Goal: Transaction & Acquisition: Purchase product/service

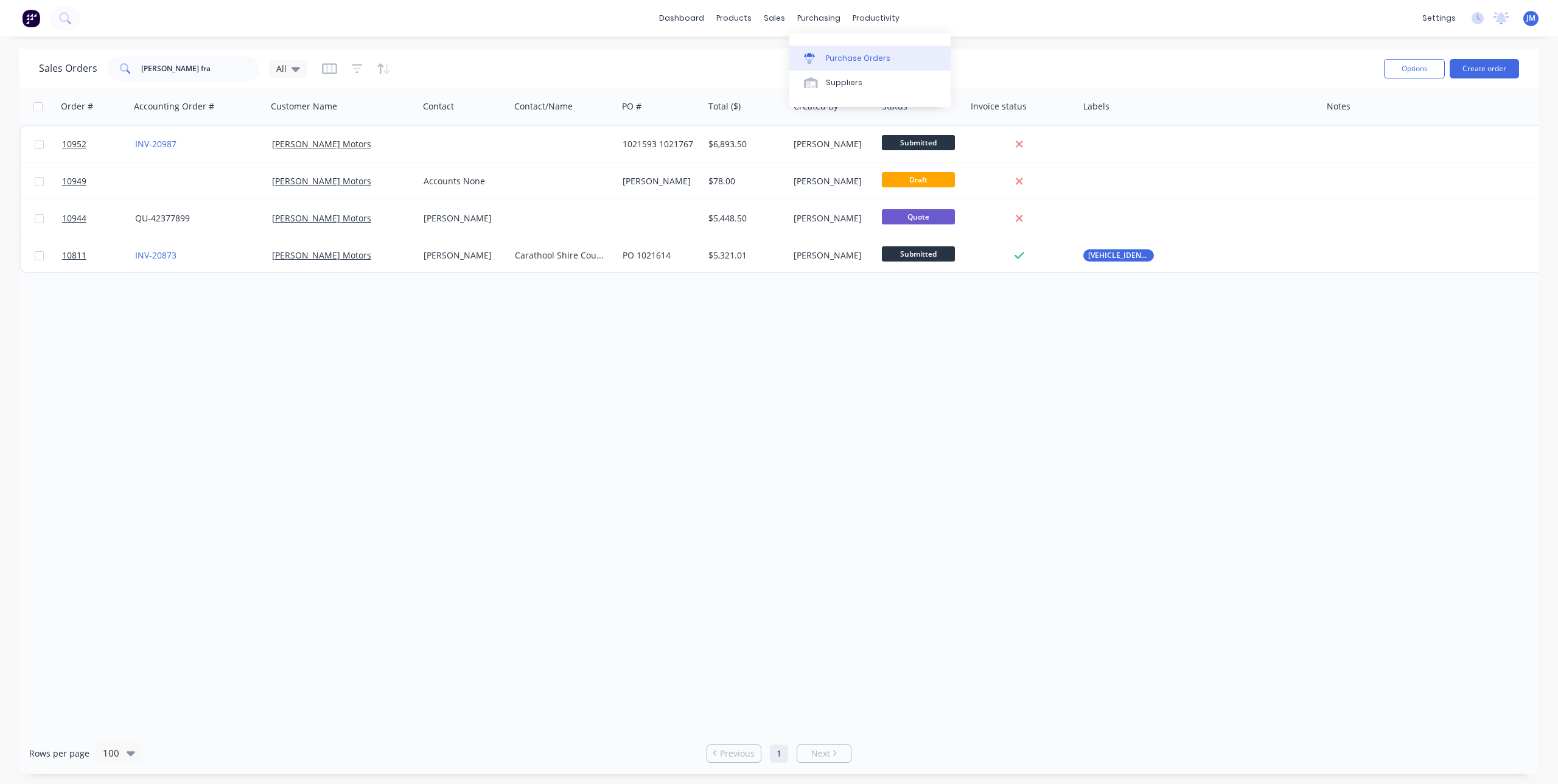
click at [826, 57] on div "Purchase Orders" at bounding box center [858, 59] width 64 height 11
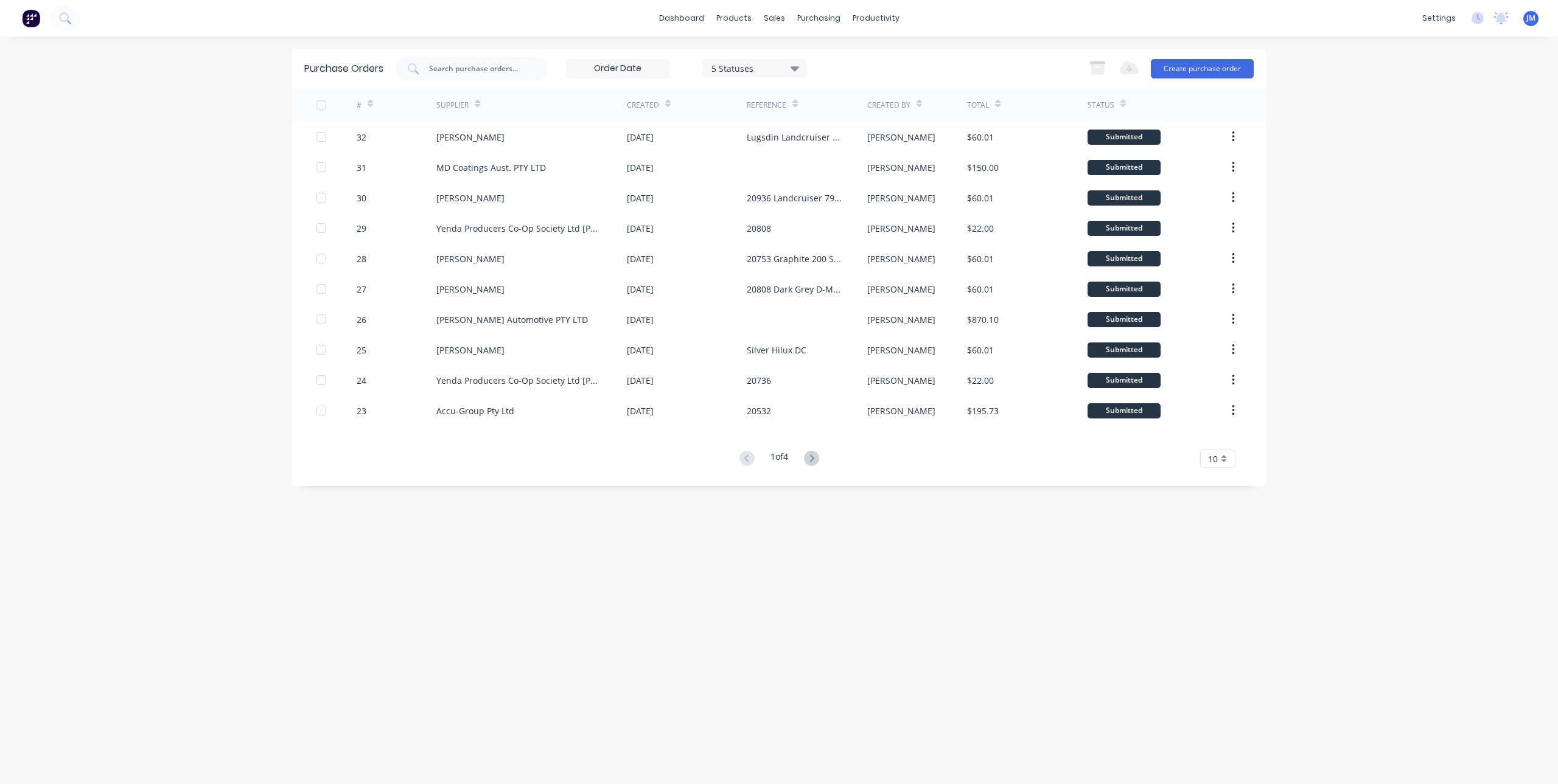
click at [765, 606] on div "Purchase Orders 5 Statuses 5 Statuses Export to Excel (XLSX) Create purchase or…" at bounding box center [779, 410] width 974 height 724
click at [1185, 66] on button "Create purchase order" at bounding box center [1202, 69] width 103 height 20
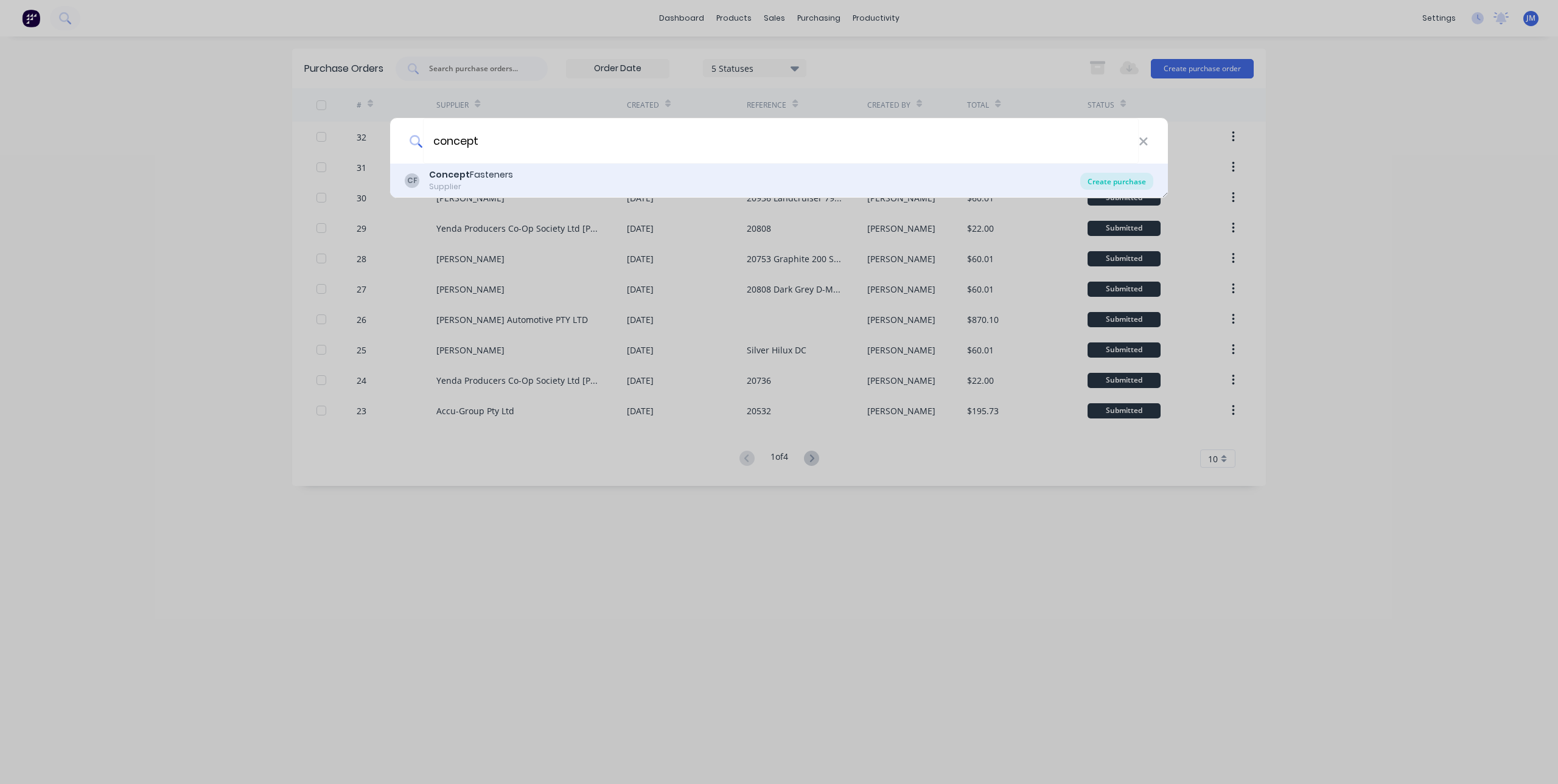
type input "concept"
click at [1108, 178] on div "Create purchase" at bounding box center [1117, 180] width 73 height 17
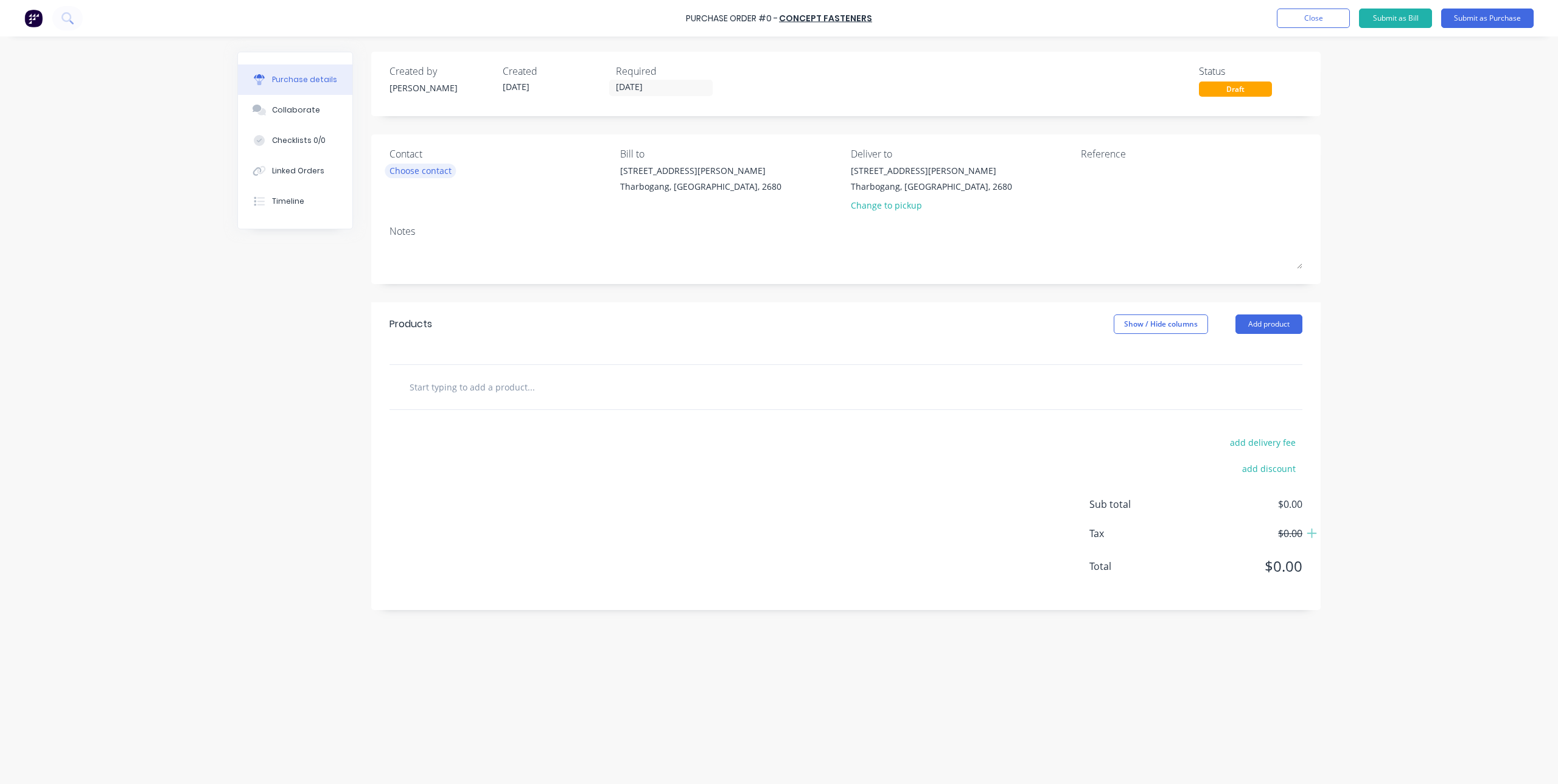
click at [423, 167] on div "Choose contact" at bounding box center [421, 171] width 62 height 13
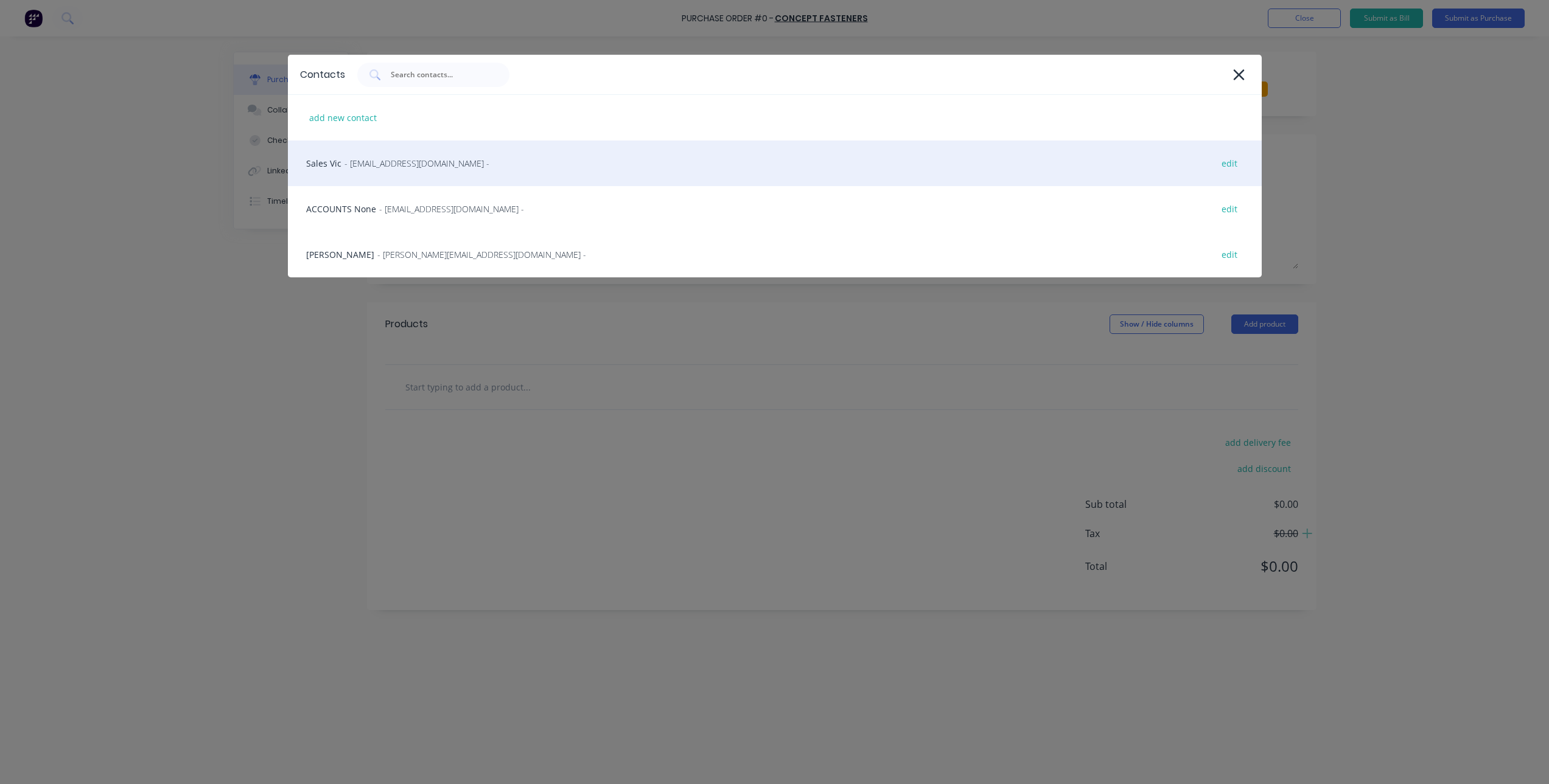
click at [416, 167] on span "- salesvic@conceptfasteners.com.au -" at bounding box center [417, 163] width 144 height 13
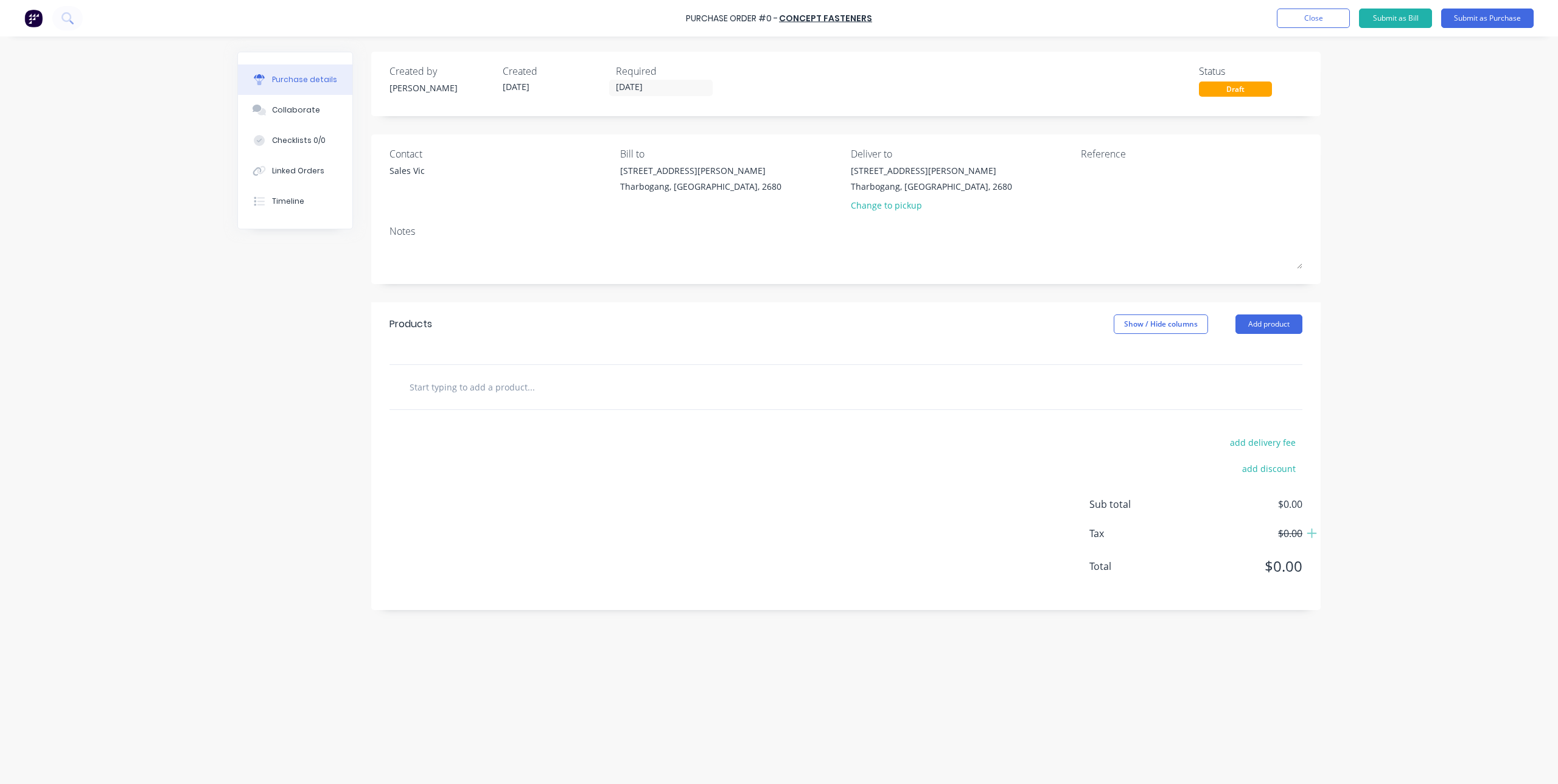
click at [478, 383] on input "text" at bounding box center [531, 386] width 244 height 24
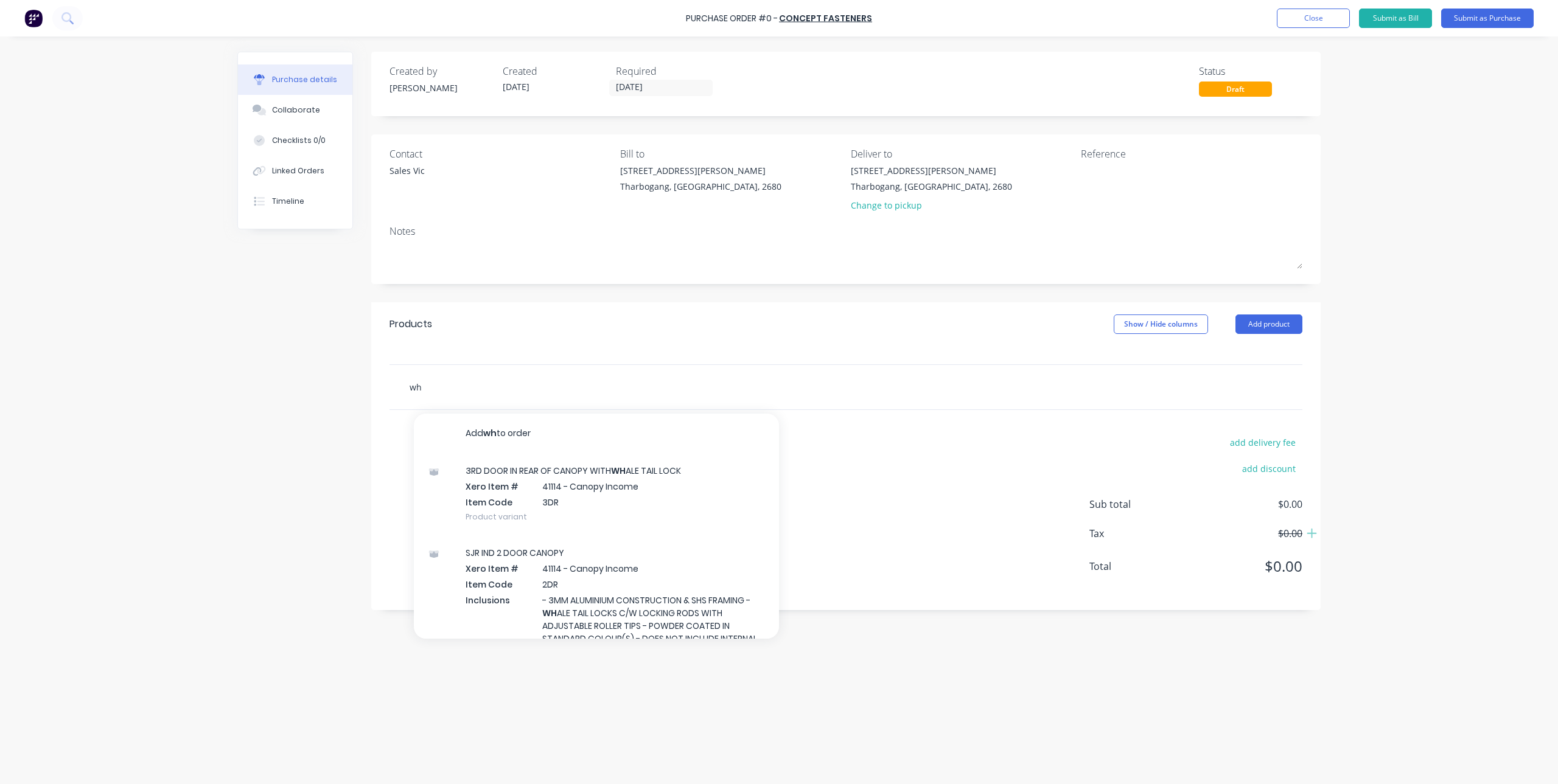
type input "w"
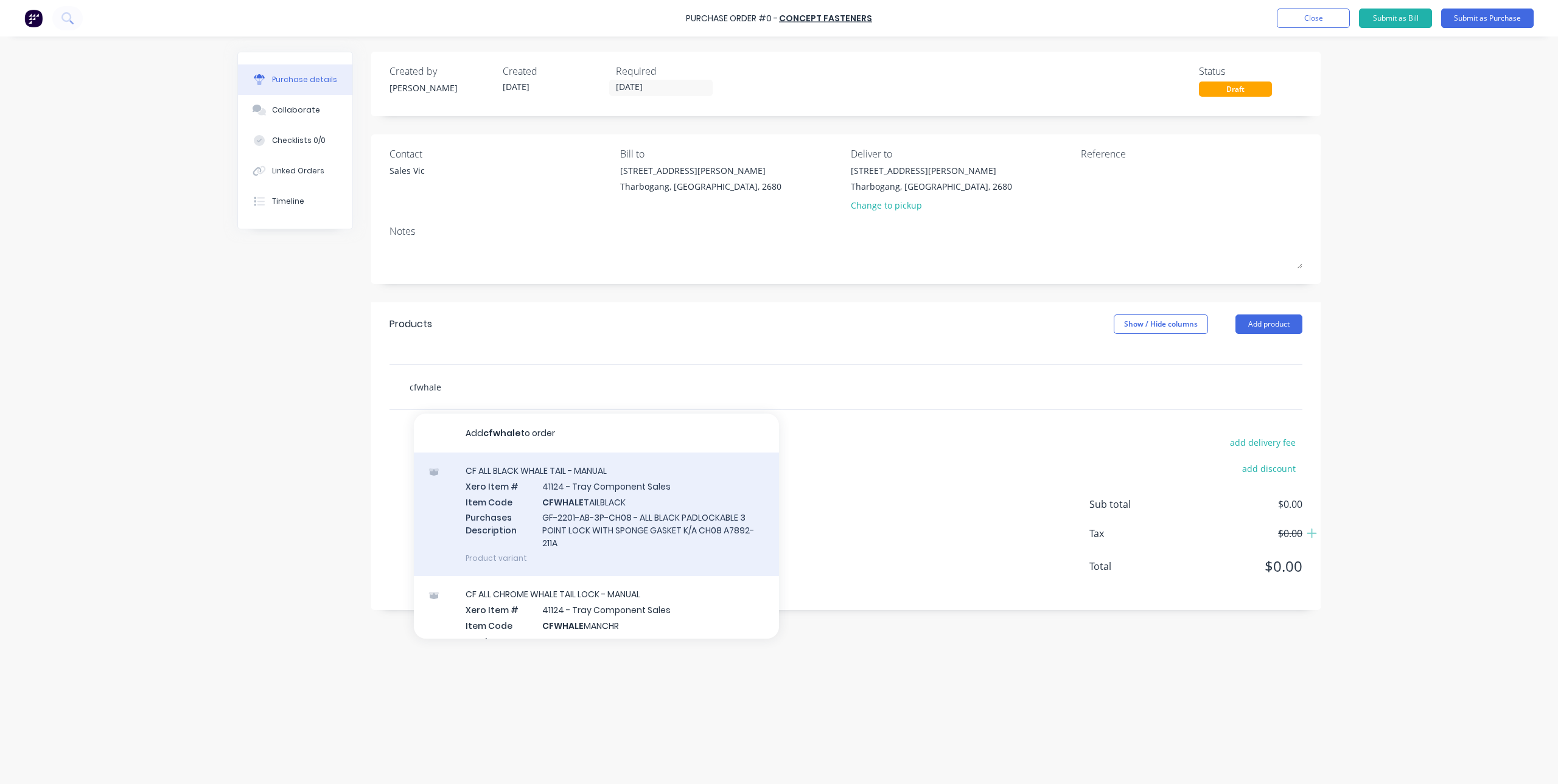
type input "cfwhale"
click at [569, 495] on div "CF ALL BLACK WHALE TAIL - MANUAL Xero Item # 41124 - Tray Component Sales Item …" at bounding box center [596, 514] width 366 height 124
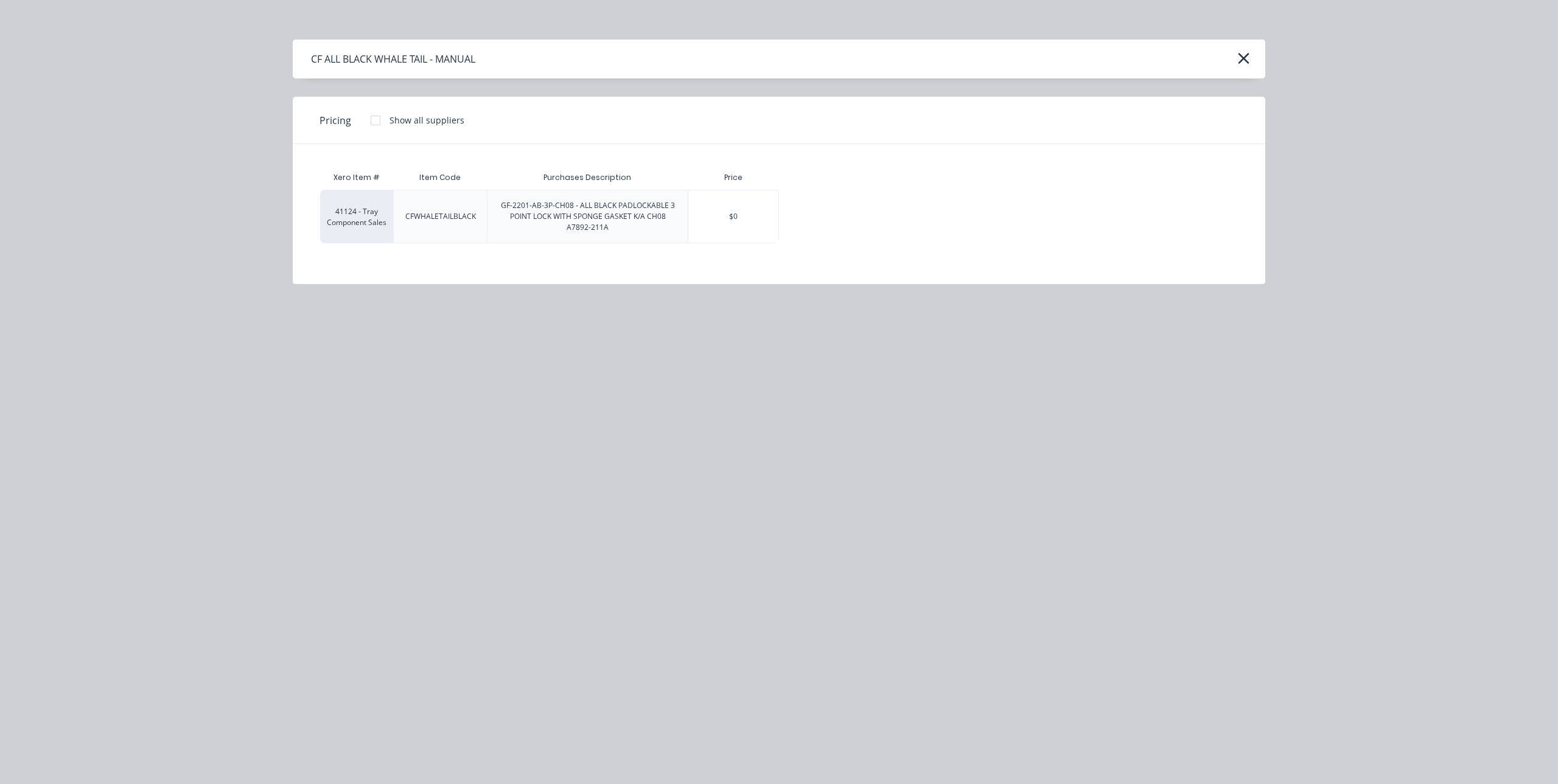
click at [376, 123] on div at bounding box center [376, 120] width 24 height 24
click at [801, 208] on div "$35.00" at bounding box center [814, 217] width 69 height 52
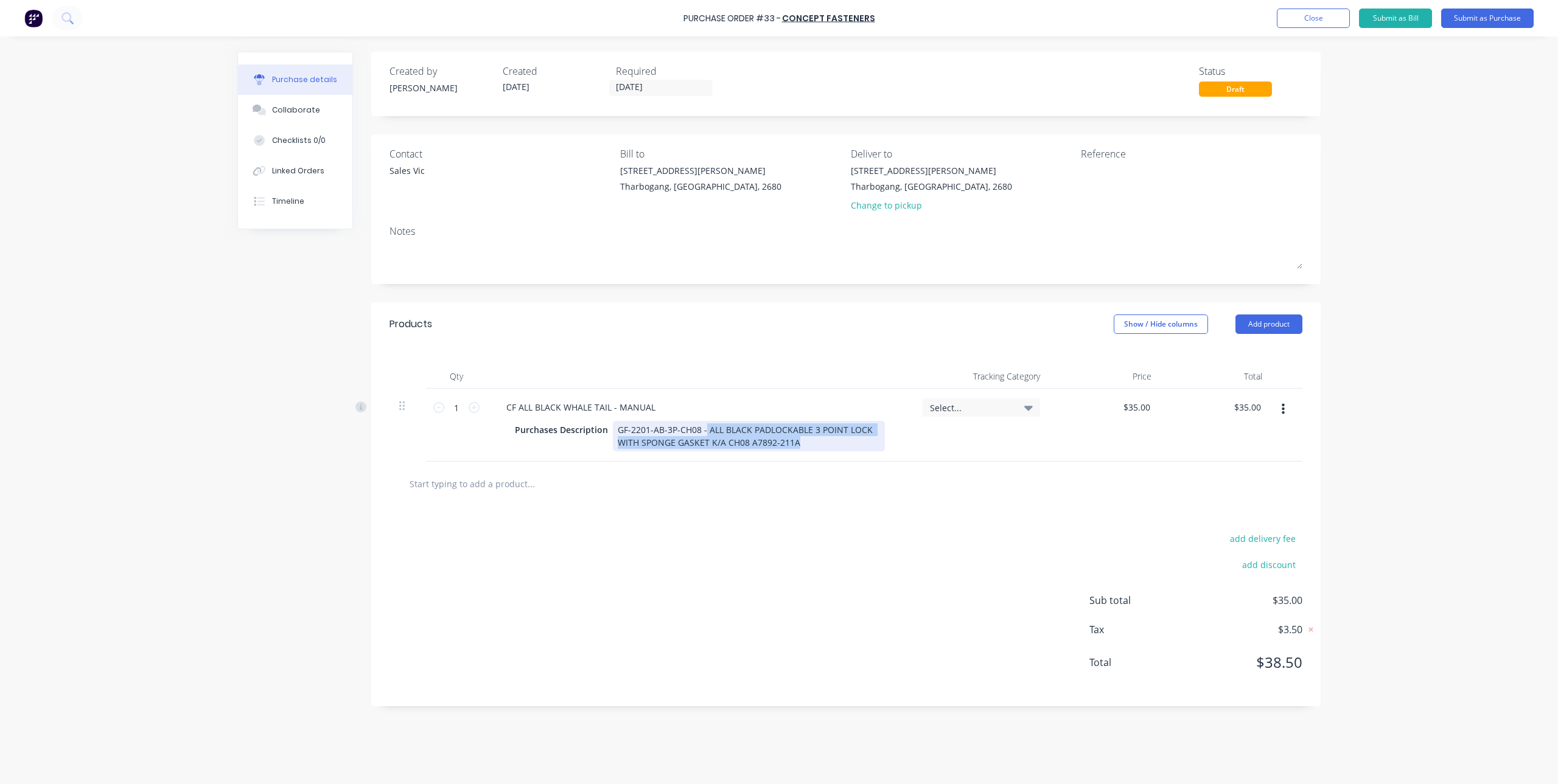
drag, startPoint x: 704, startPoint y: 429, endPoint x: 860, endPoint y: 466, distance: 160.3
click at [860, 466] on div "Products Show / Hide columns Add product Qty Tracking Category Price Total 1 1 …" at bounding box center [846, 504] width 950 height 404
click at [693, 428] on div "GF-2201-AB-3P-CH08 - ALL BLACK PADLOCKABLE 3 POINT LOCK WITH SPONGE GASKET K/A …" at bounding box center [748, 437] width 272 height 31
drag, startPoint x: 697, startPoint y: 428, endPoint x: 860, endPoint y: 451, distance: 164.6
click at [860, 451] on div "CF ALL BLACK WHALE TAIL - MANUAL Purchases Description GF-2201-AB-3P-CH08 - ALL…" at bounding box center [700, 425] width 426 height 73
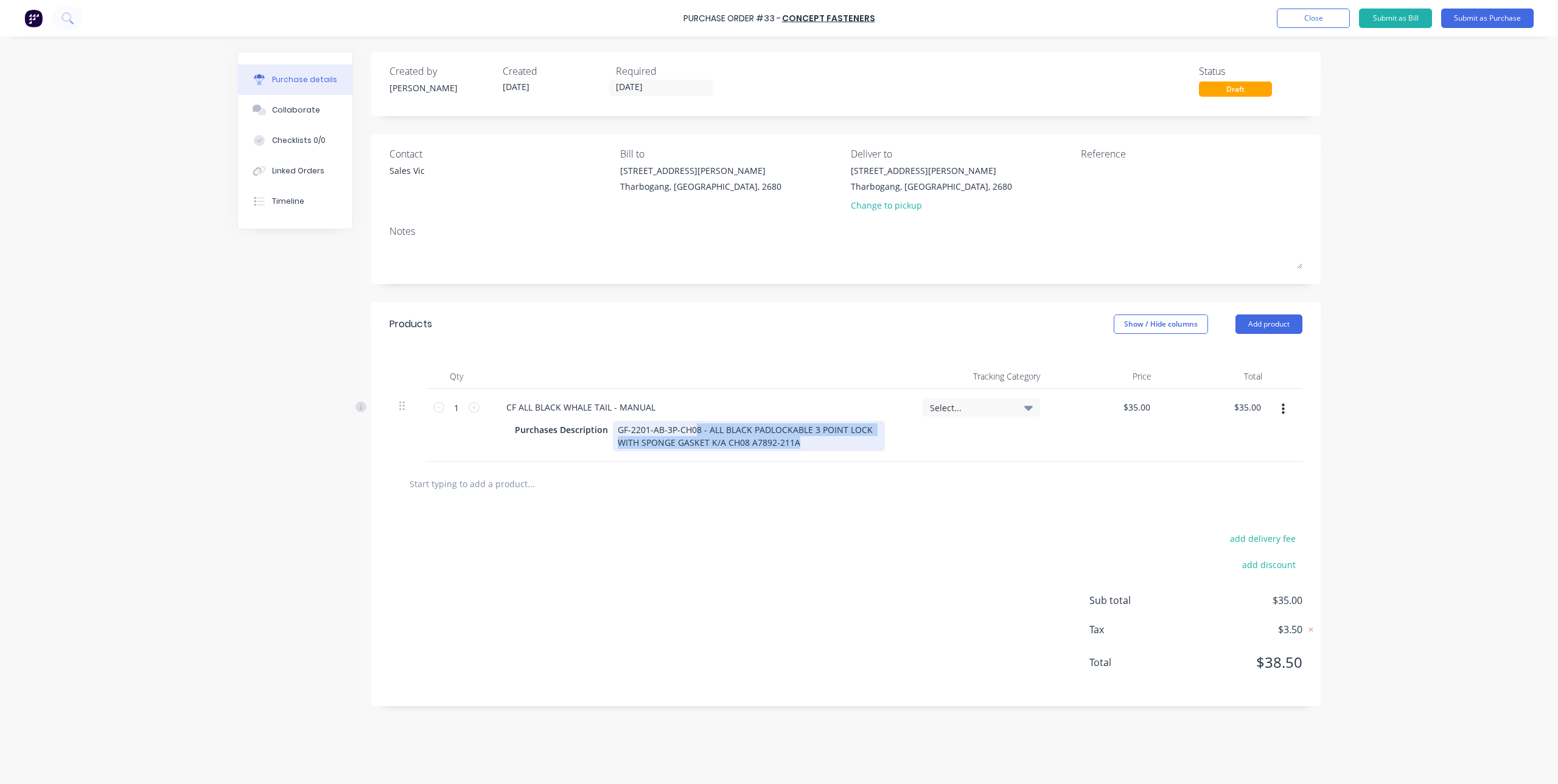
click at [774, 439] on div "GF-2201-AB-3P-CH08 - ALL BLACK PADLOCKABLE 3 POINT LOCK WITH SPONGE GASKET K/A …" at bounding box center [748, 437] width 272 height 31
drag, startPoint x: 698, startPoint y: 430, endPoint x: 852, endPoint y: 466, distance: 158.2
click at [852, 466] on div "Products Show / Hide columns Add product Qty Tracking Category Price Total 1 1 …" at bounding box center [846, 504] width 950 height 404
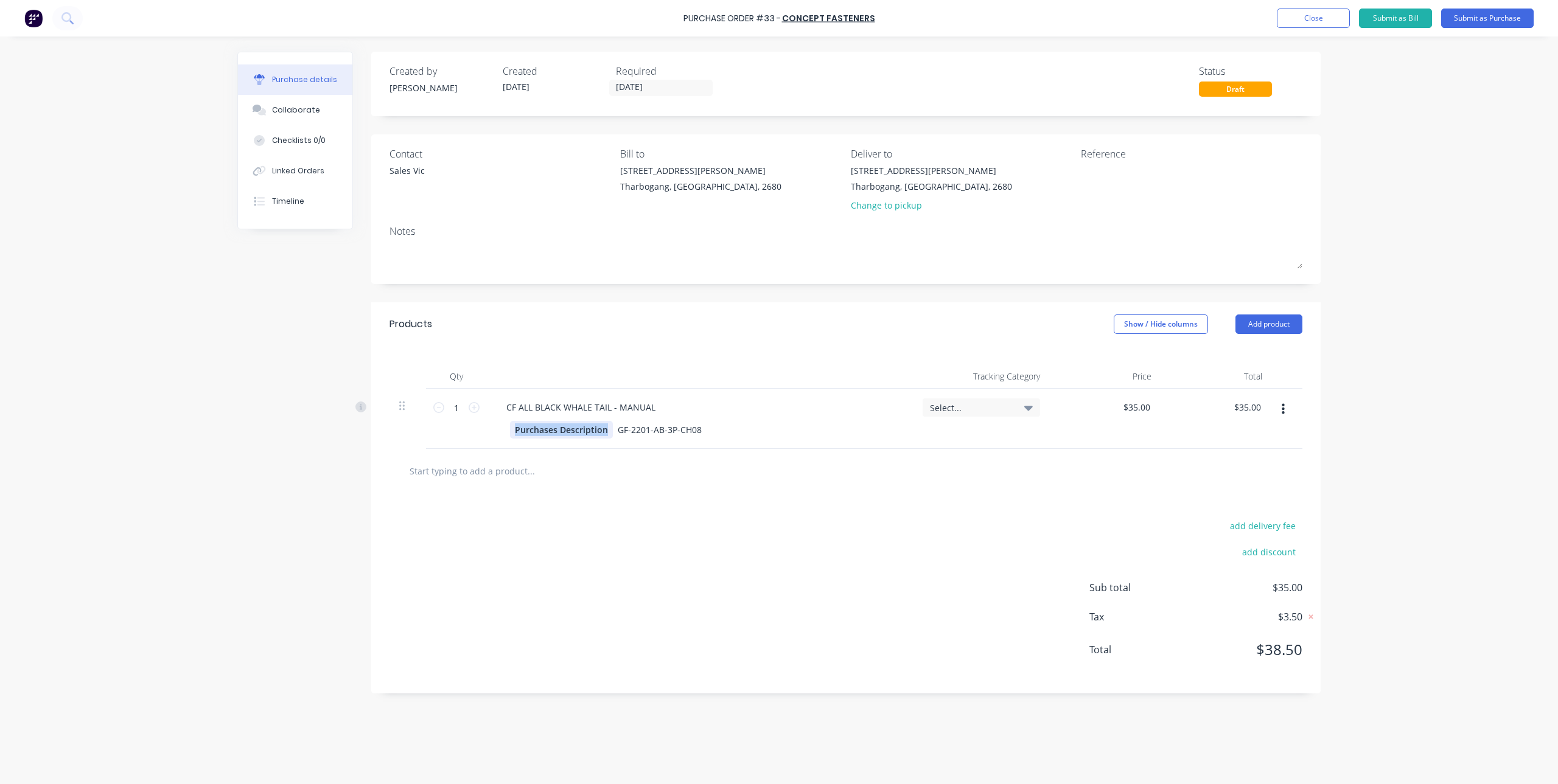
drag, startPoint x: 605, startPoint y: 432, endPoint x: 459, endPoint y: 431, distance: 146.0
click at [459, 431] on div "1 1 CF ALL BLACK WHALE TAIL - MANUAL Purchases Description GF-2201-AB-3P-CH08 S…" at bounding box center [846, 419] width 913 height 60
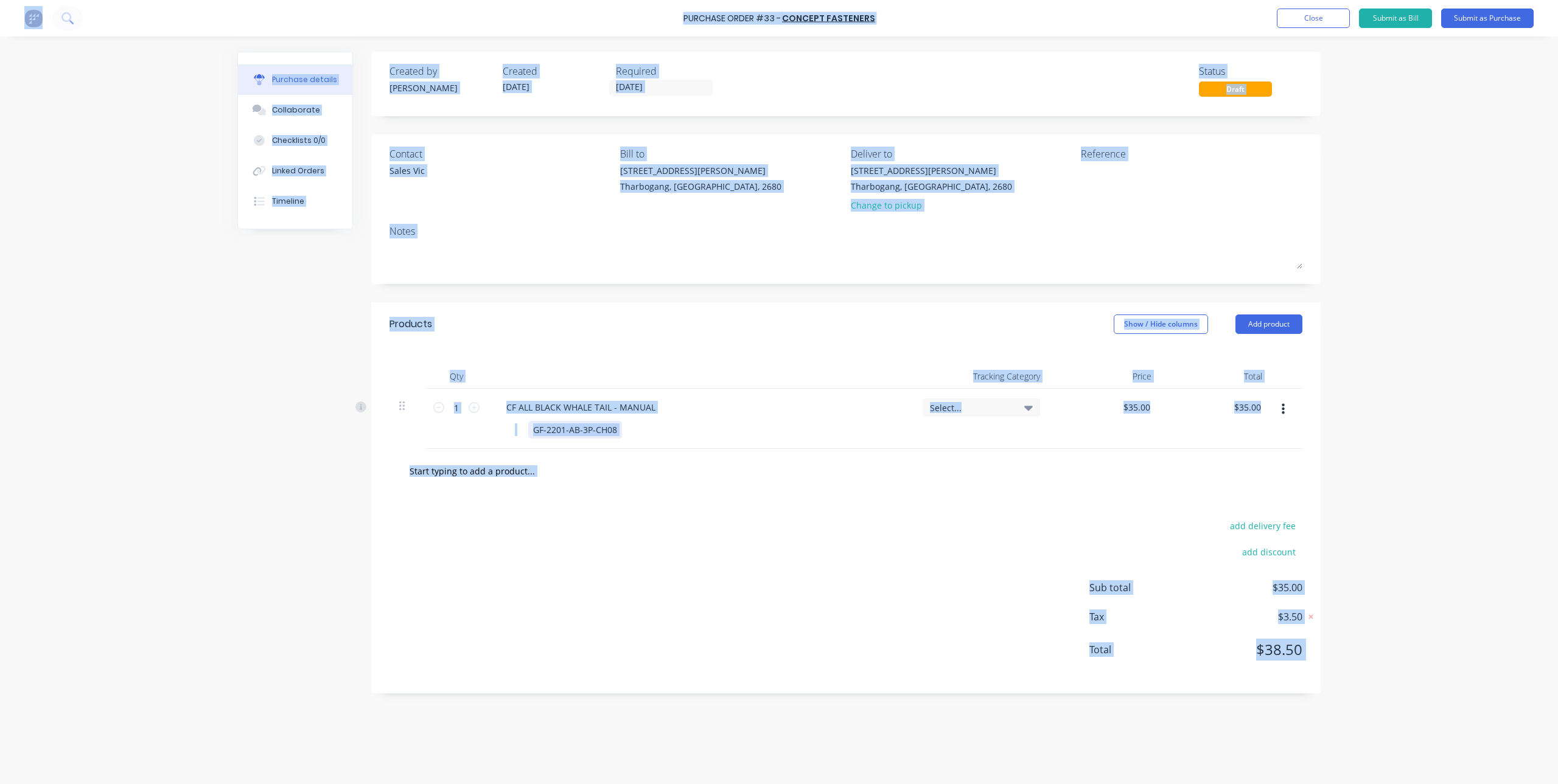
click at [619, 428] on div "GF-2201-AB-3P-CH08" at bounding box center [575, 430] width 94 height 18
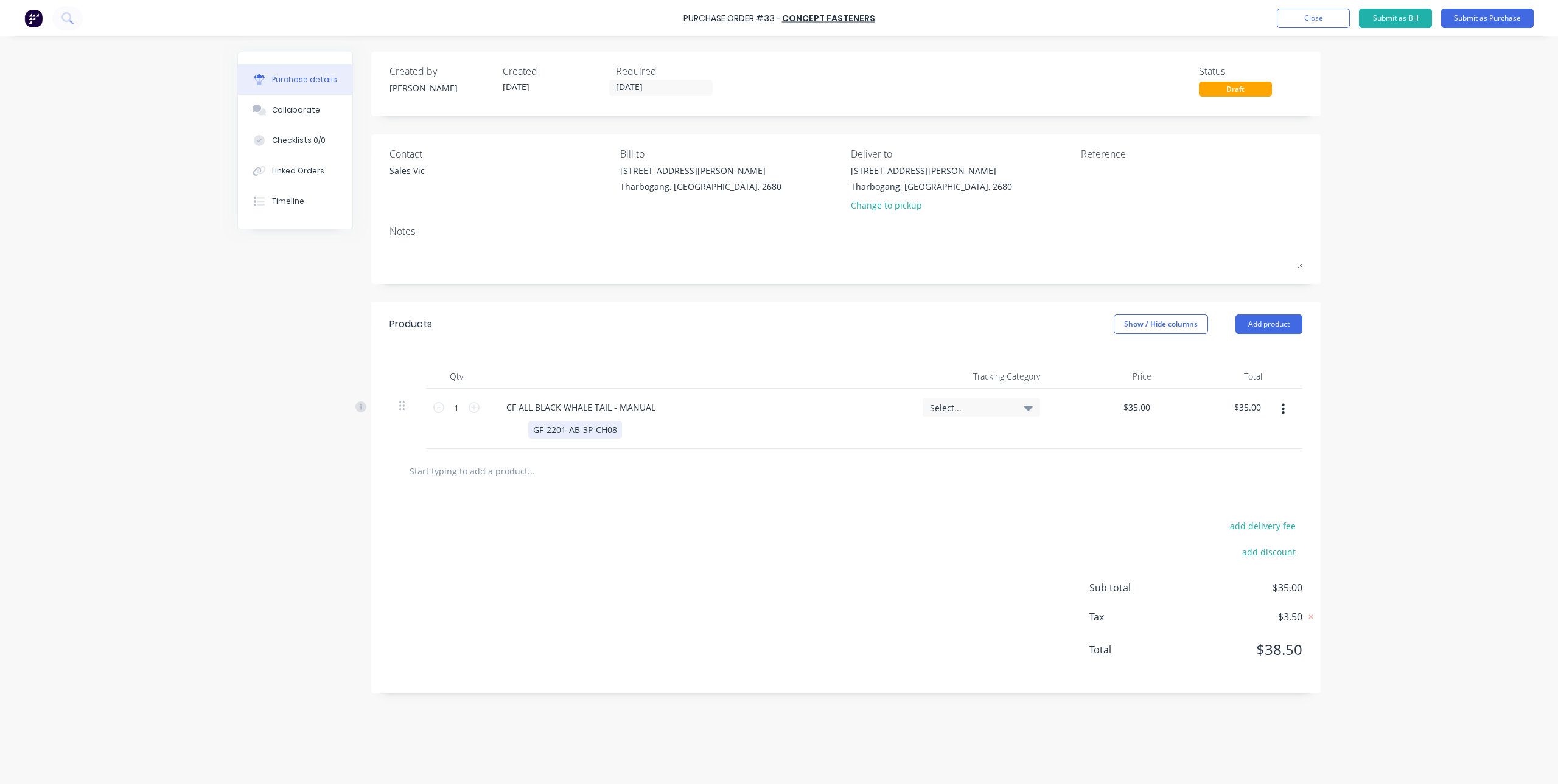
click at [597, 435] on div "GF-2201-AB-3P-CH08" at bounding box center [575, 430] width 94 height 18
click at [612, 399] on div "CF ALL BLACK WHALE TAIL - MANUAL" at bounding box center [580, 408] width 169 height 18
paste div
click at [743, 489] on div at bounding box center [846, 471] width 913 height 44
click at [474, 411] on icon at bounding box center [474, 408] width 11 height 11
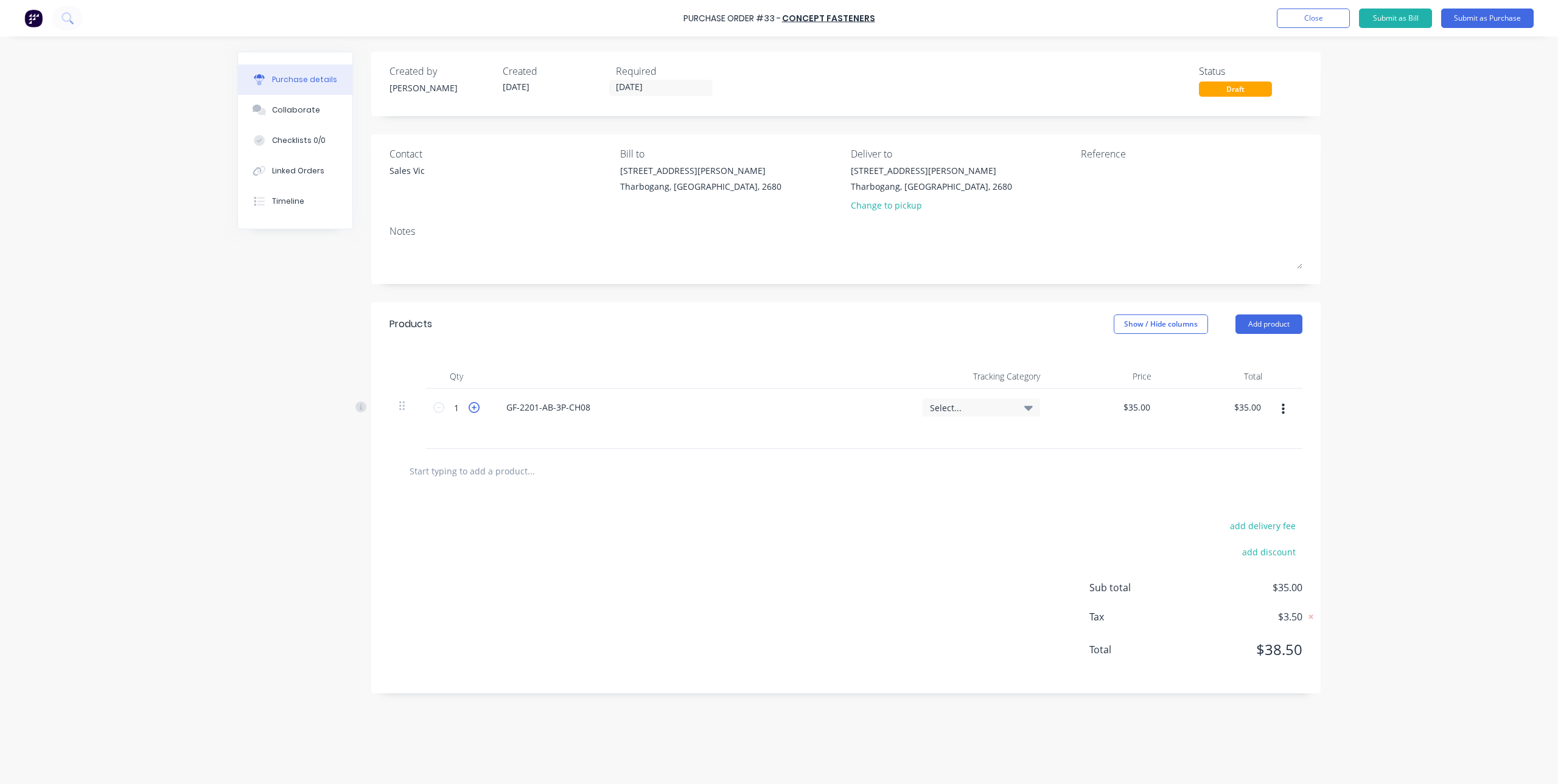
type input "2"
type input "$70.00"
click at [474, 411] on icon at bounding box center [474, 408] width 11 height 11
type input "3"
type input "$105.00"
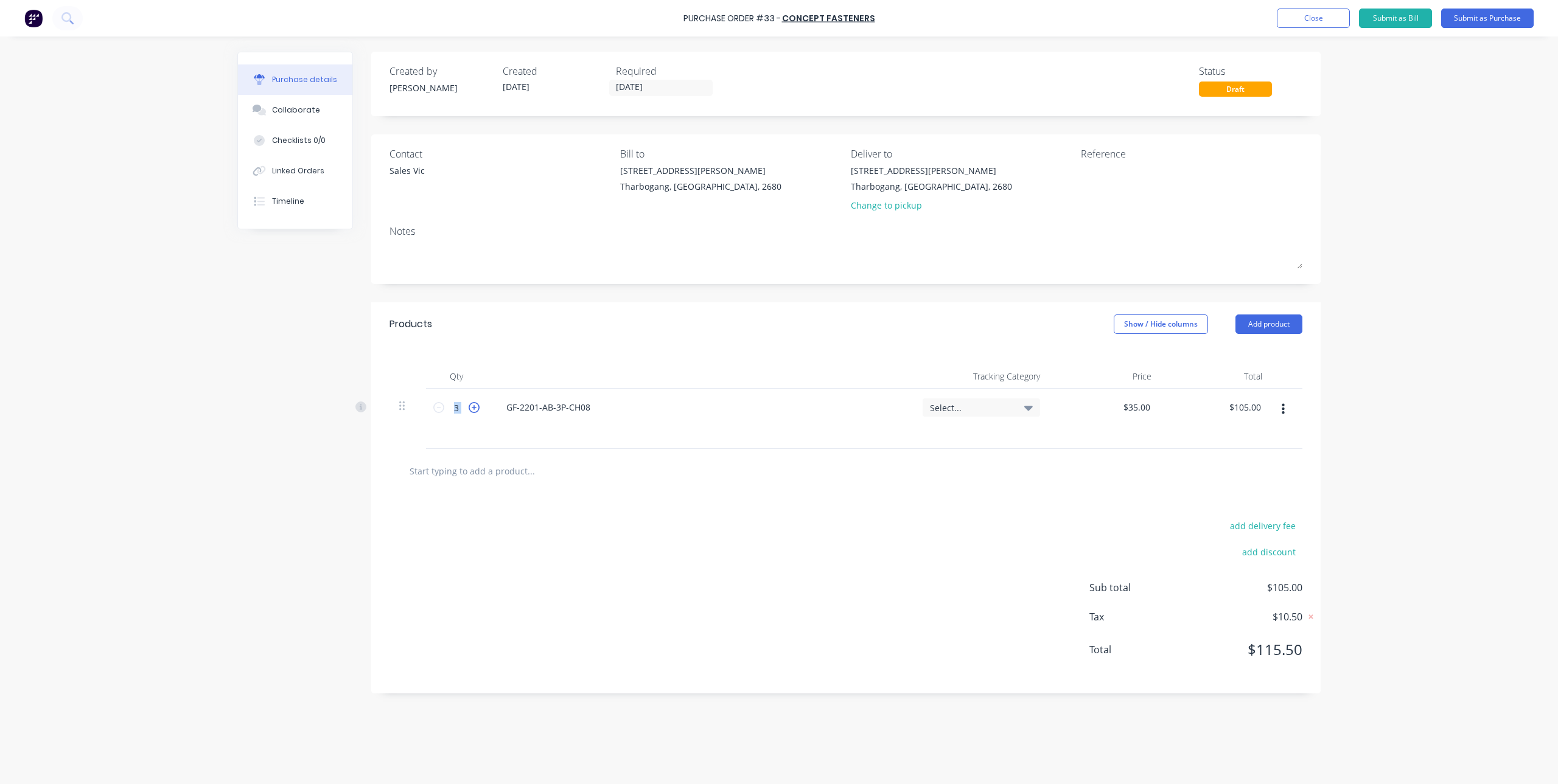
click at [474, 411] on icon at bounding box center [474, 408] width 11 height 11
type input "4"
type input "$140.00"
click at [474, 411] on icon at bounding box center [474, 408] width 11 height 11
type input "5"
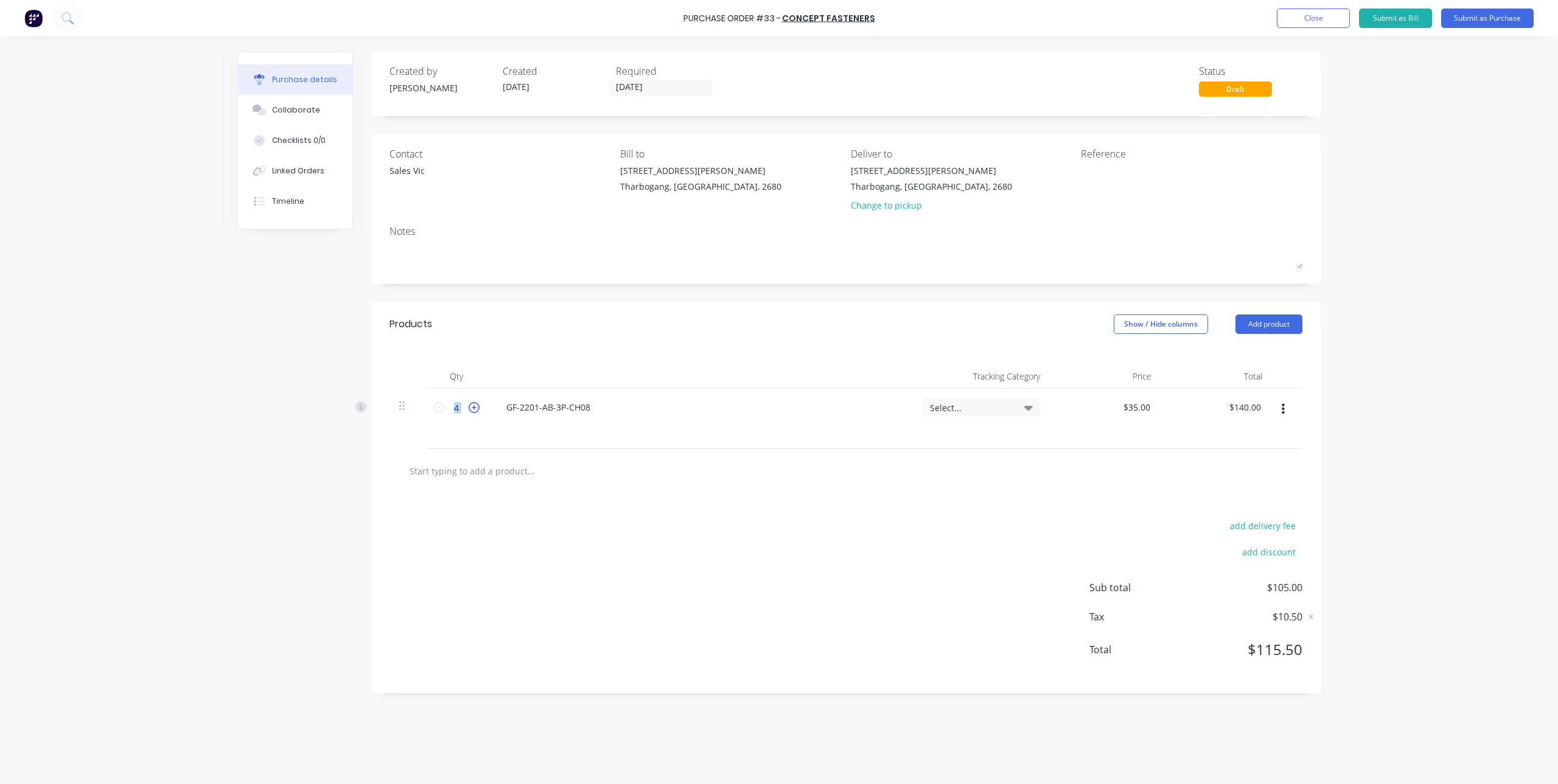
type input "$175.00"
click at [474, 411] on icon at bounding box center [474, 408] width 11 height 11
type input "6"
type input "$210.00"
click at [474, 411] on icon at bounding box center [474, 408] width 11 height 11
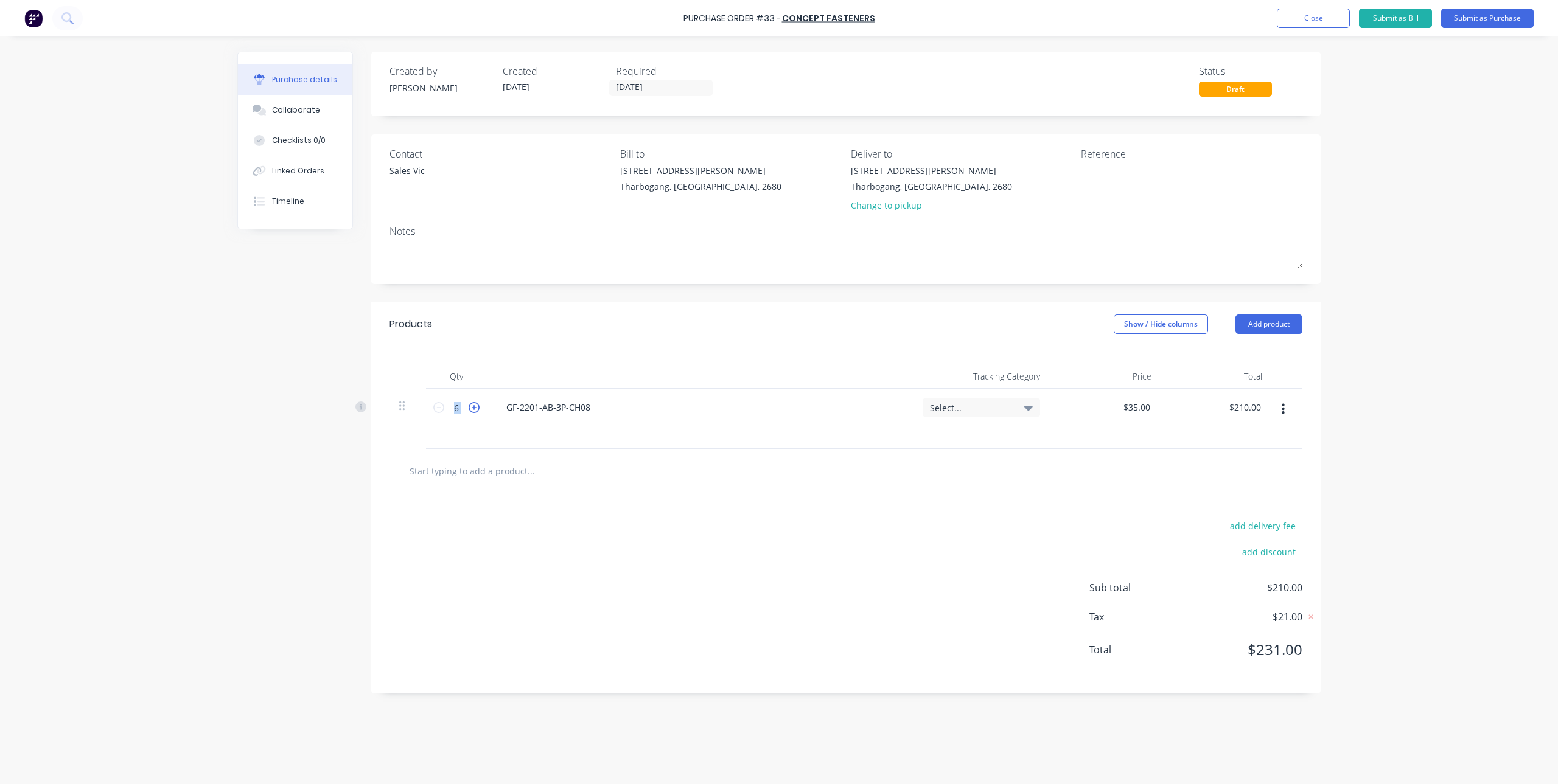
type input "7"
type input "$245.00"
click at [474, 411] on icon at bounding box center [474, 408] width 11 height 11
type input "8"
type input "$280.00"
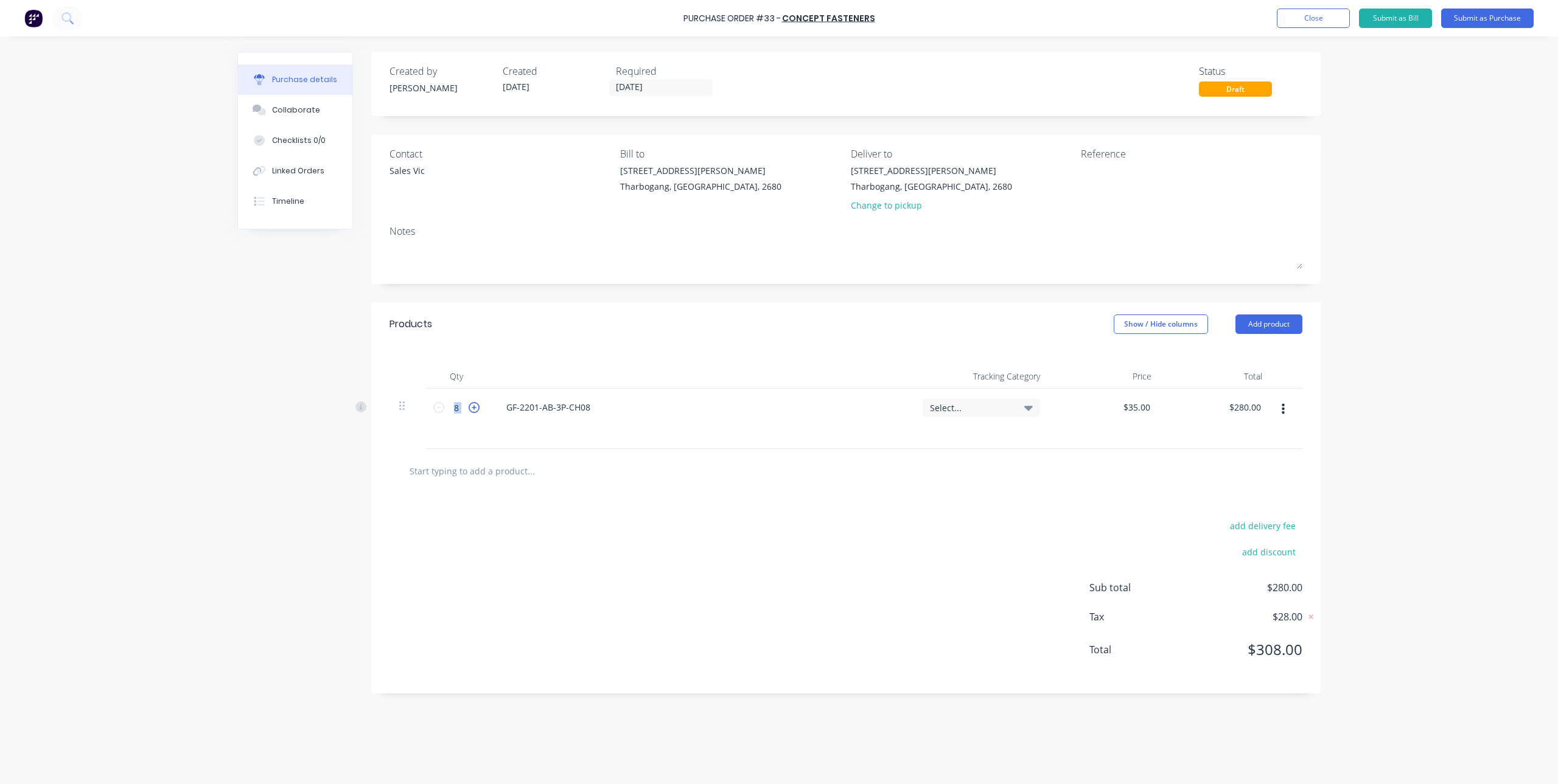
click at [474, 411] on icon at bounding box center [474, 408] width 11 height 11
type input "9"
type input "$315.00"
click at [474, 411] on icon at bounding box center [474, 408] width 11 height 11
type input "10"
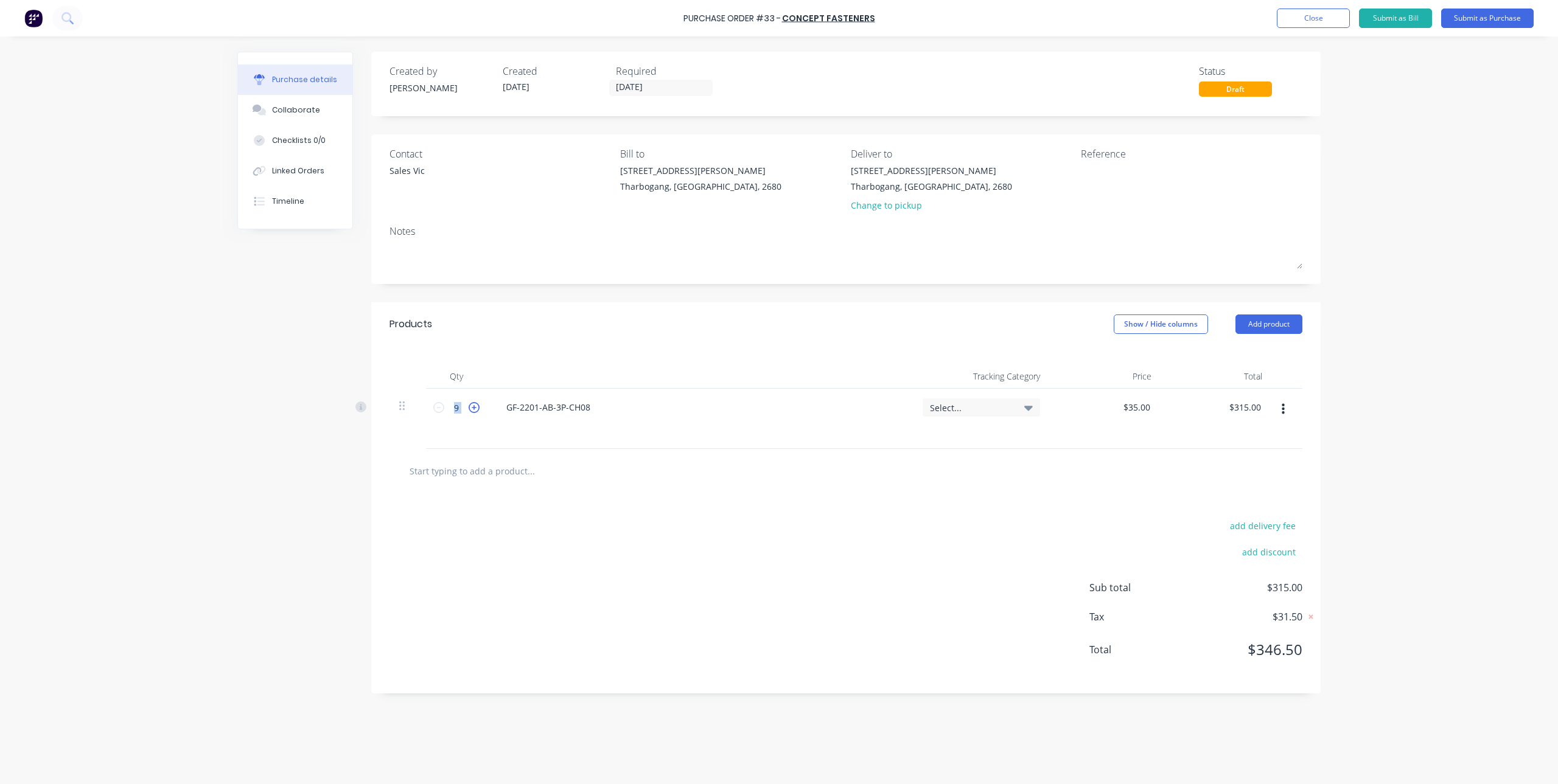
type input "$350.00"
click at [474, 411] on icon at bounding box center [474, 408] width 11 height 11
type input "11"
type input "$385.00"
click at [474, 411] on icon at bounding box center [474, 408] width 11 height 11
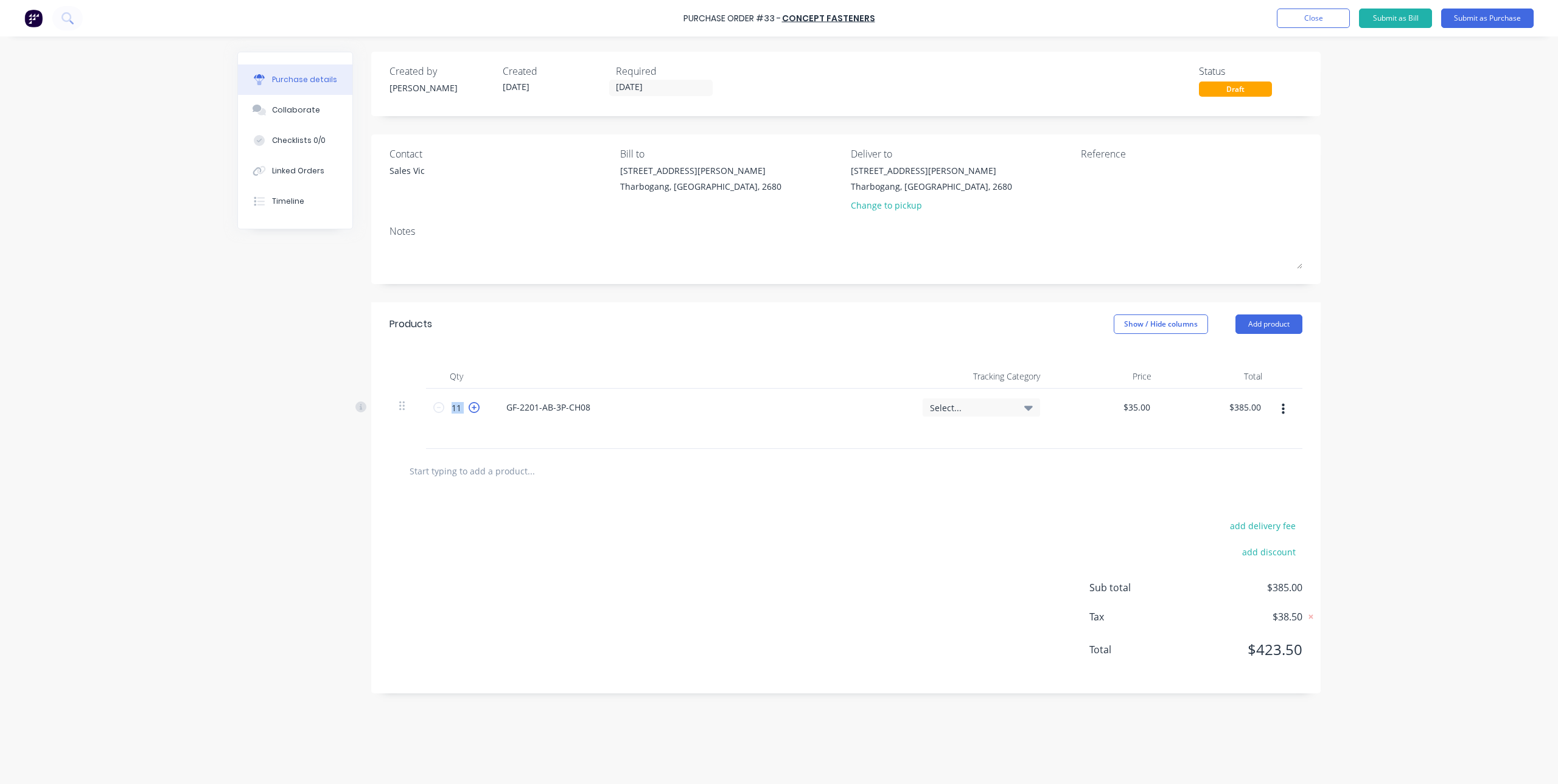
type input "12"
type input "$420.00"
drag, startPoint x: 474, startPoint y: 411, endPoint x: 620, endPoint y: 514, distance: 178.7
click at [620, 512] on div "add delivery fee add discount Sub total $420.00 Tax $42.00 Total $462.00" at bounding box center [846, 594] width 950 height 200
click at [487, 475] on input "text" at bounding box center [531, 470] width 244 height 24
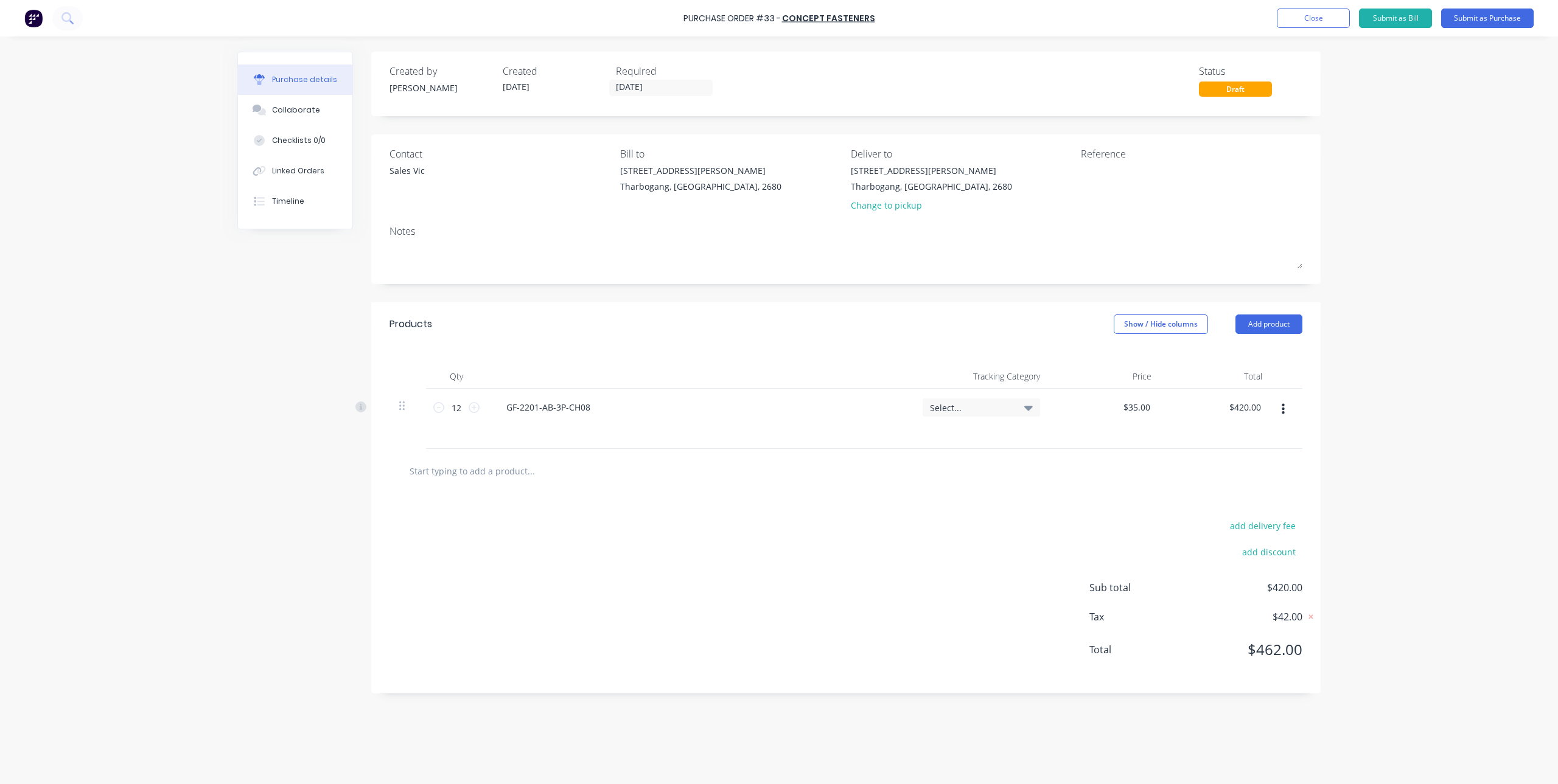
paste input "GF-2201-AB-3P-CH08"
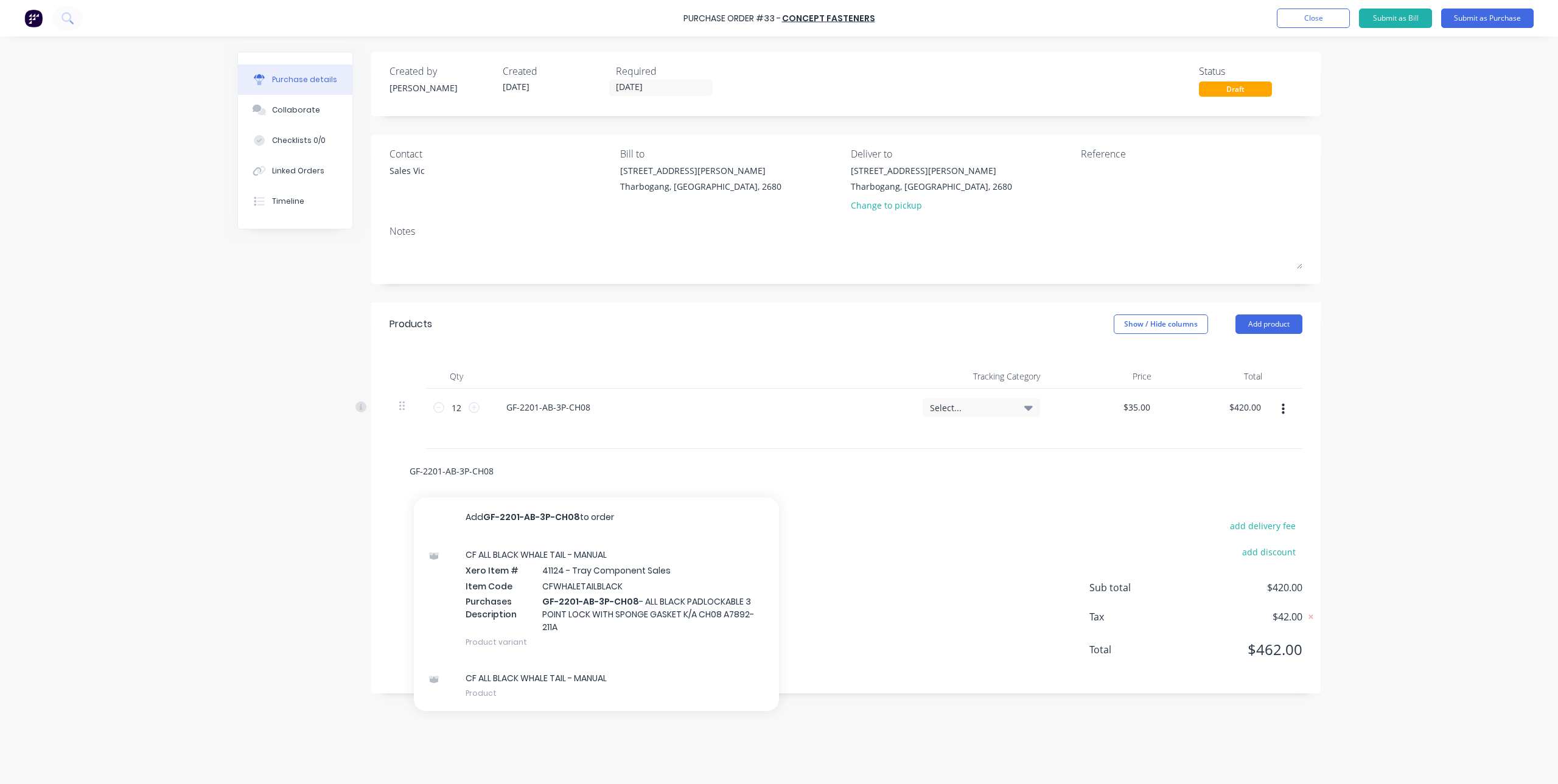
type input "GF-2201-AB-3P-CH08"
click at [555, 518] on button "Add GF-2201-AB-3P-CH08 to order" at bounding box center [596, 517] width 366 height 39
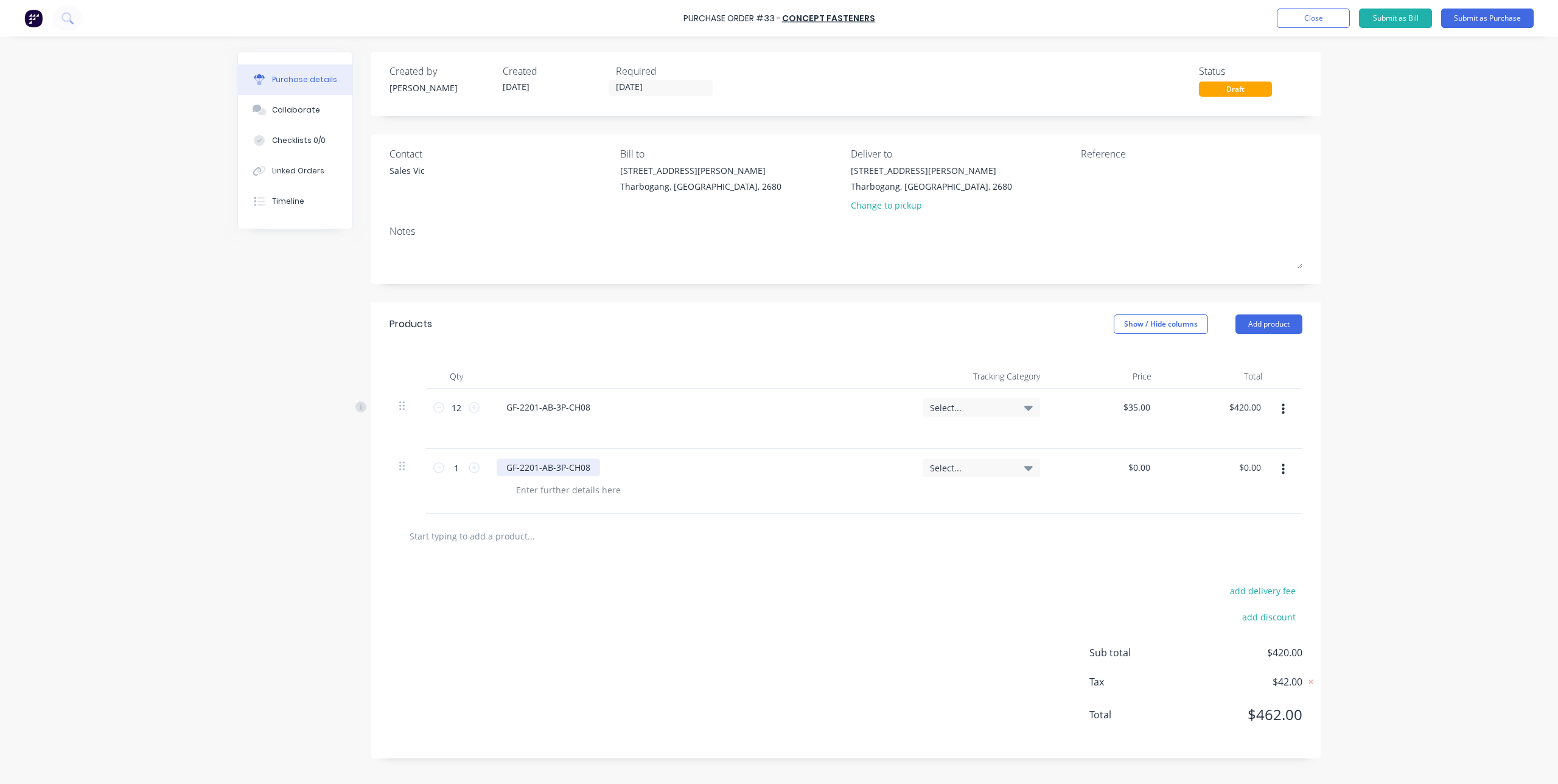
click at [552, 472] on div "GF-2201-AB-3P-CH08" at bounding box center [548, 467] width 104 height 18
click at [564, 471] on div "GF-2201-AB-3P-CH08" at bounding box center [548, 467] width 104 height 18
click at [608, 471] on div "GF-2201-AB-AUTO-CH08" at bounding box center [554, 467] width 116 height 18
click at [471, 467] on icon at bounding box center [474, 467] width 11 height 11
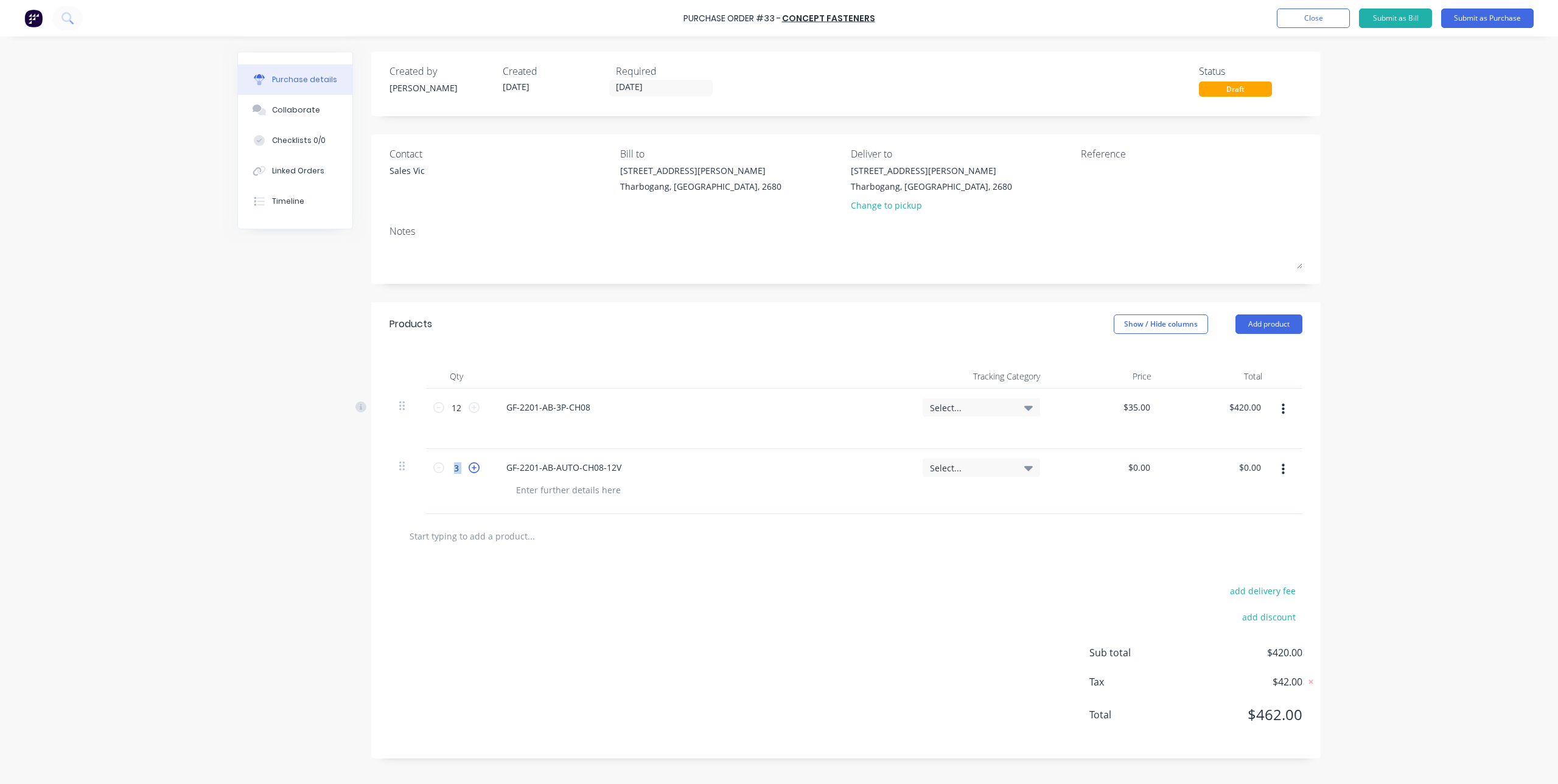
click at [471, 467] on icon at bounding box center [474, 467] width 11 height 11
type input "4"
drag, startPoint x: 471, startPoint y: 467, endPoint x: 552, endPoint y: 592, distance: 148.9
click at [552, 592] on div "add delivery fee add discount Sub total $420.00 Tax $42.00 Total $462.00" at bounding box center [846, 659] width 950 height 200
click at [569, 493] on div at bounding box center [569, 490] width 125 height 18
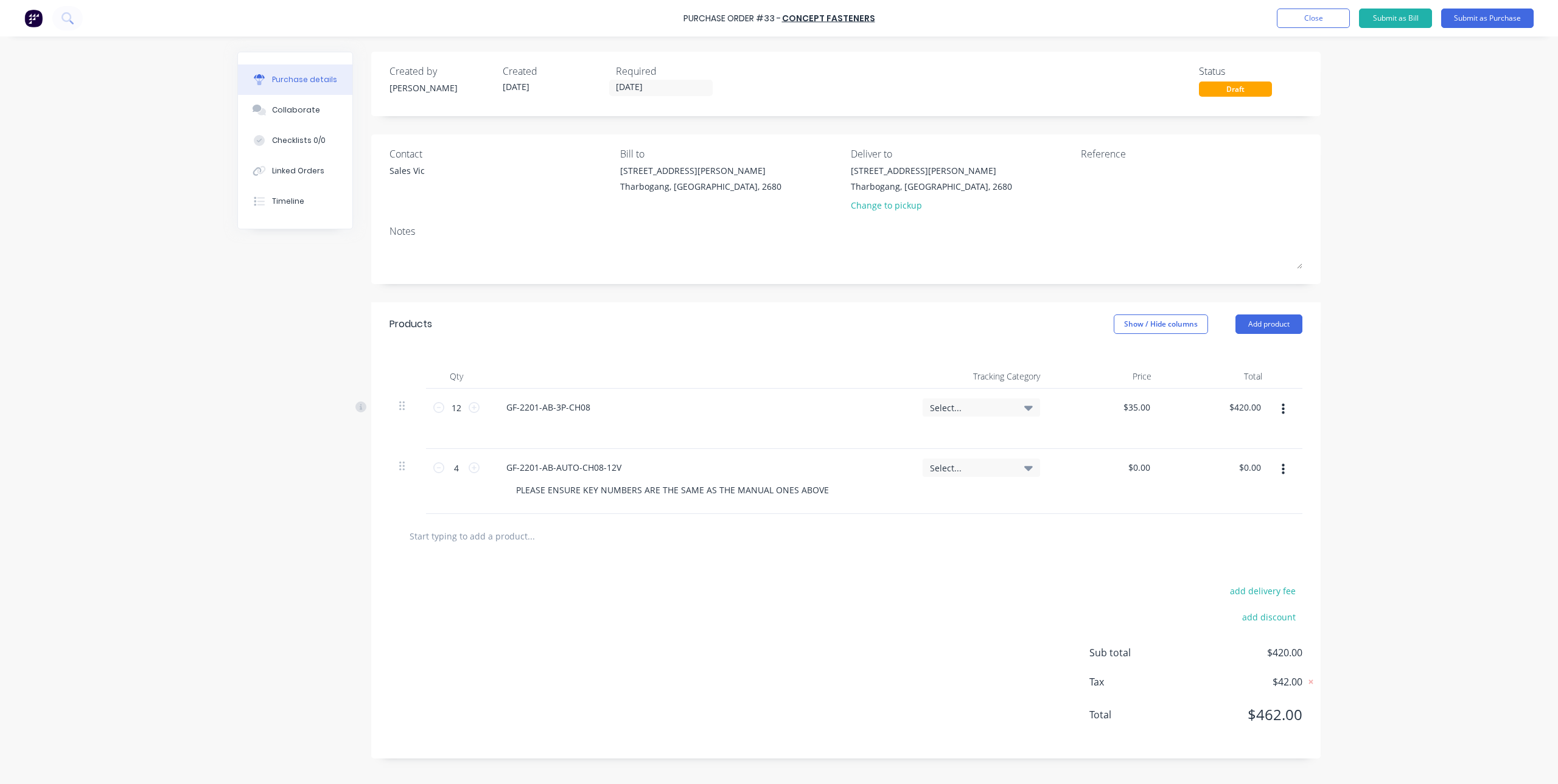
click at [626, 551] on div at bounding box center [846, 536] width 913 height 44
click at [480, 535] on input "text" at bounding box center [531, 536] width 244 height 24
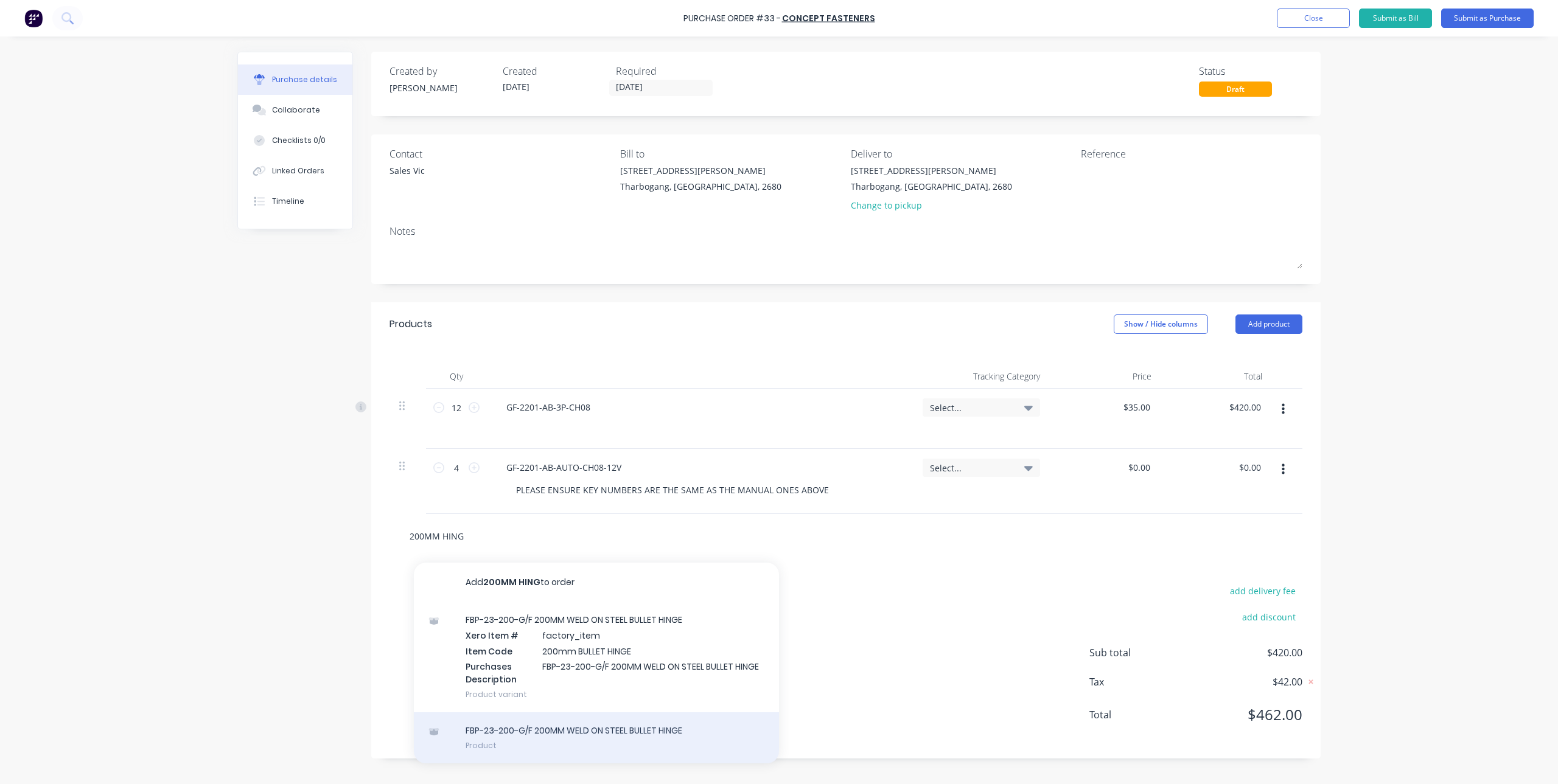
type input "200MM HING"
click at [602, 739] on div "FBP-23-200-G/F 200MM WELD ON STEEL BULLET HINGE Product" at bounding box center [596, 738] width 366 height 51
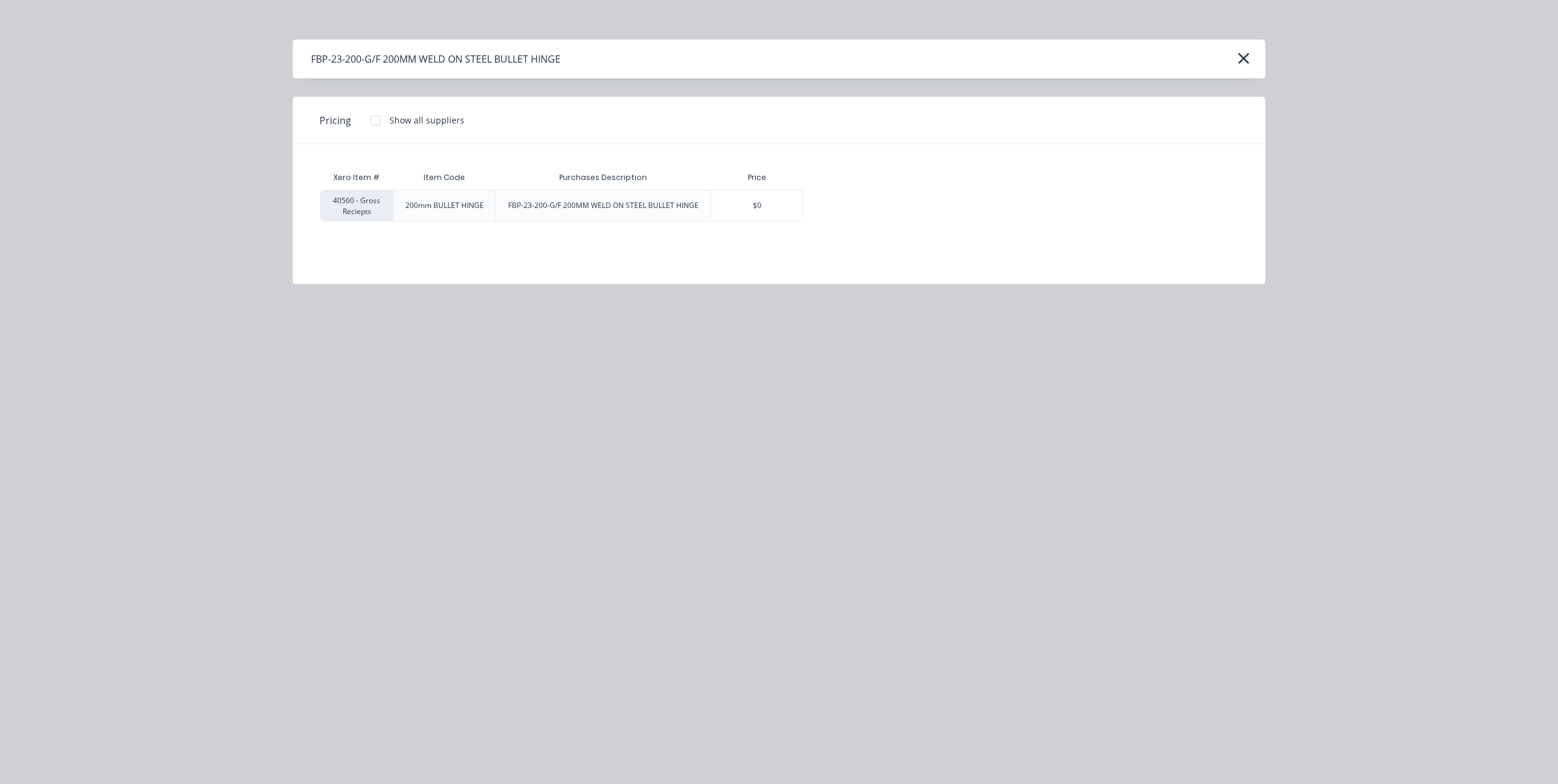
click at [379, 124] on div at bounding box center [376, 120] width 24 height 24
click at [784, 205] on div "$0" at bounding box center [757, 206] width 90 height 31
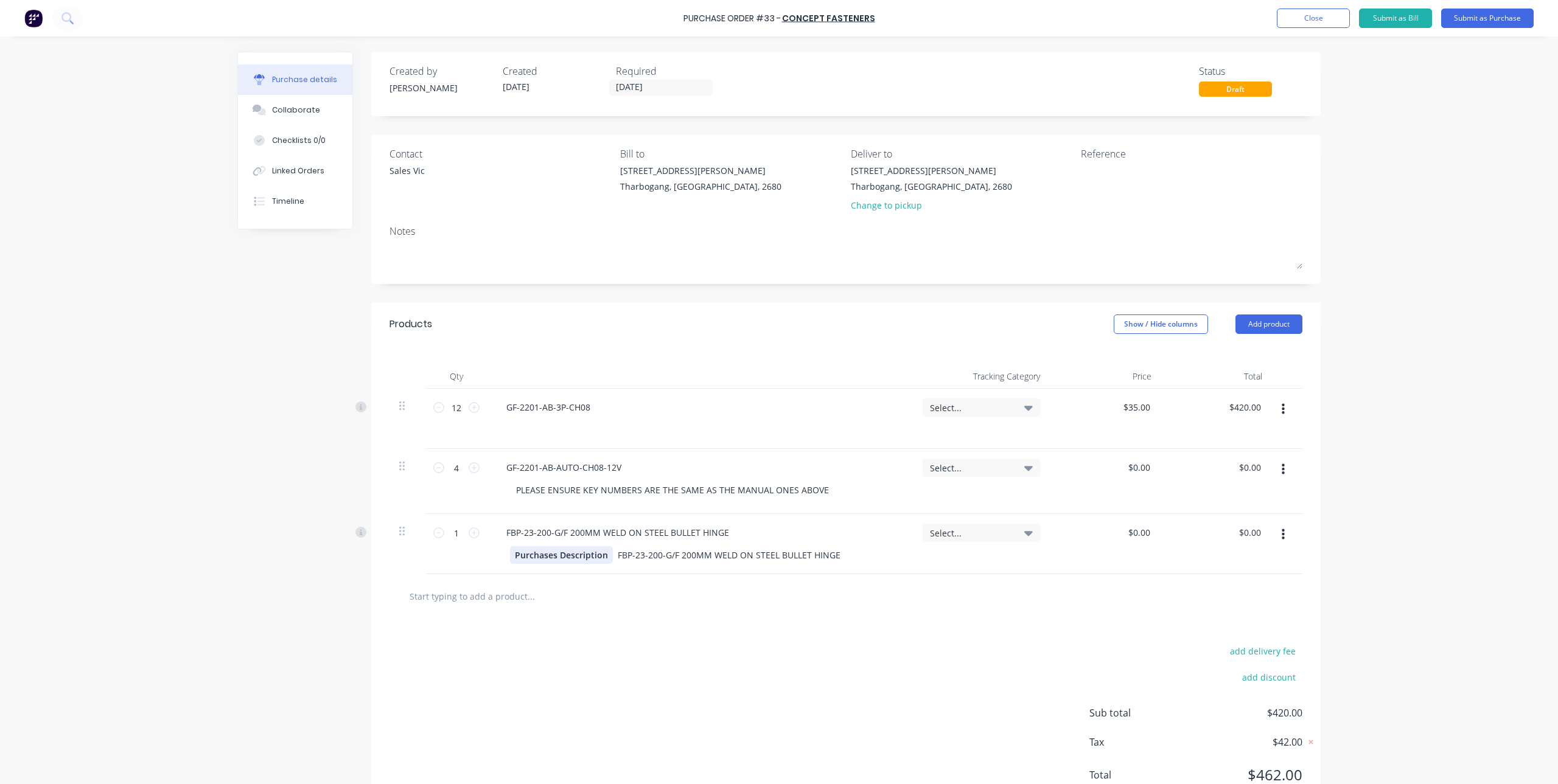
click at [533, 557] on div "Purchases Description" at bounding box center [561, 555] width 103 height 18
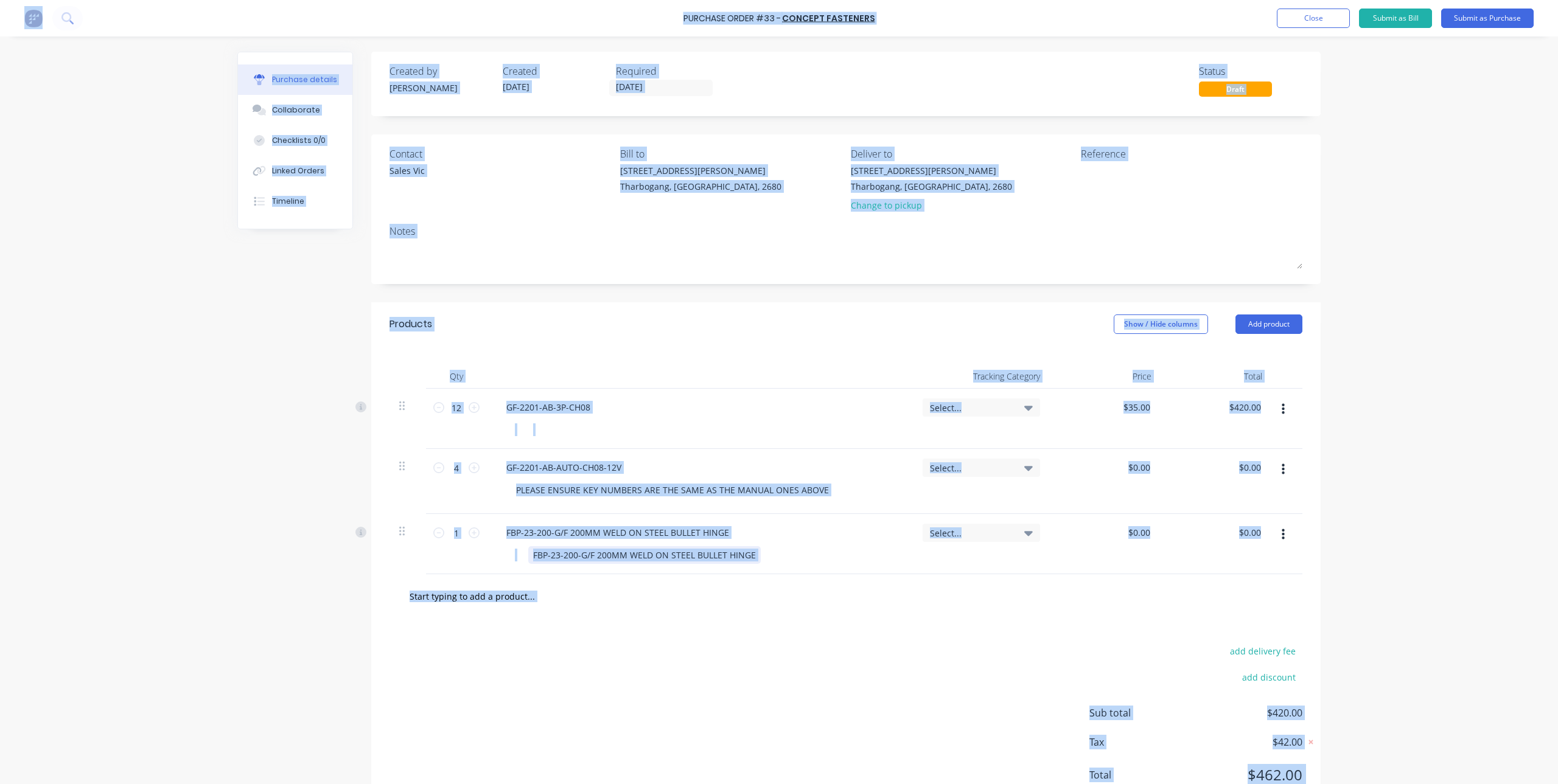
click at [595, 561] on div "FBP-23-200-G/F 200MM WELD ON STEEL BULLET HINGE" at bounding box center [645, 555] width 233 height 18
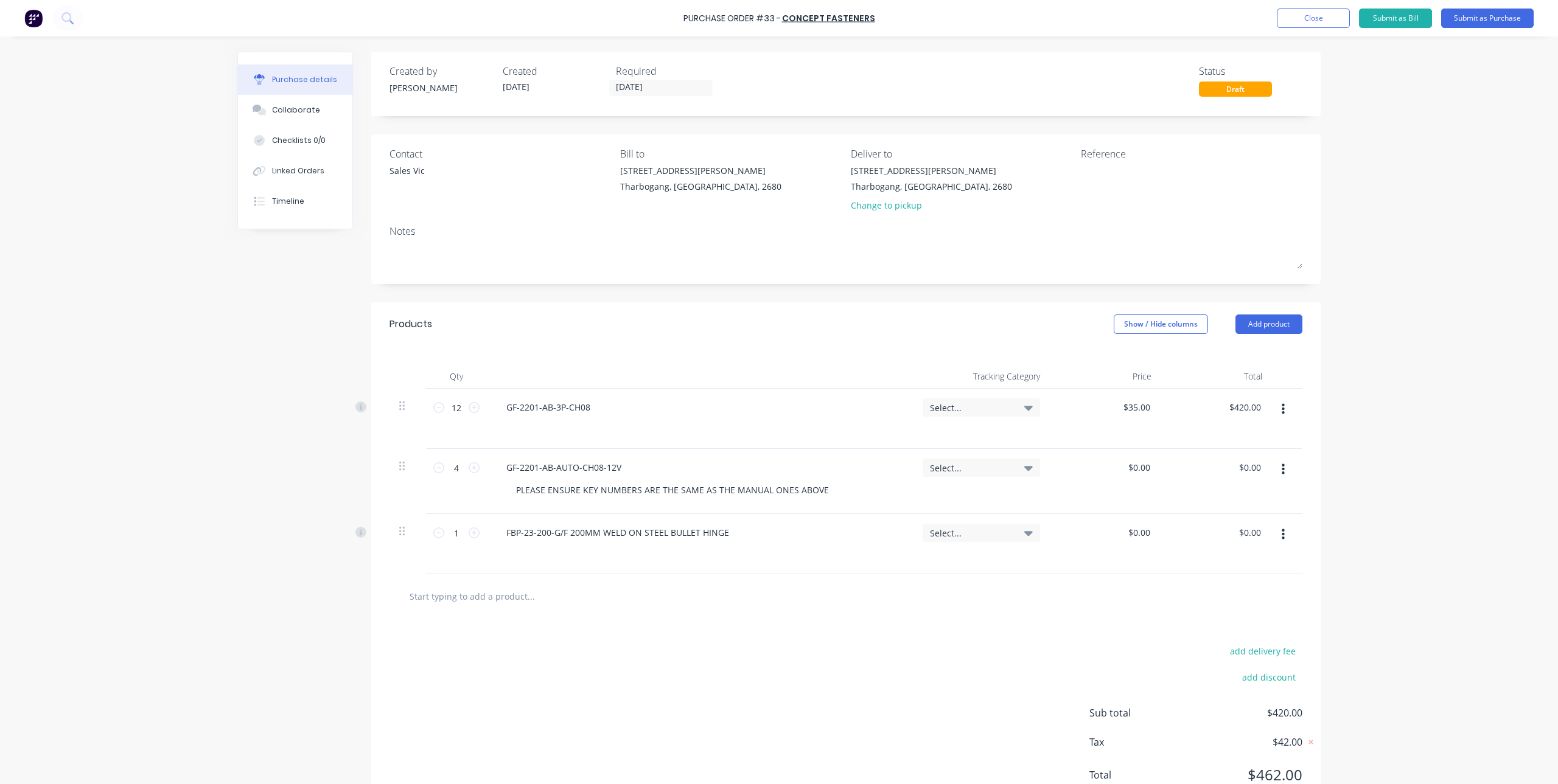
click at [595, 561] on div at bounding box center [697, 555] width 375 height 18
click at [475, 537] on icon at bounding box center [474, 533] width 11 height 11
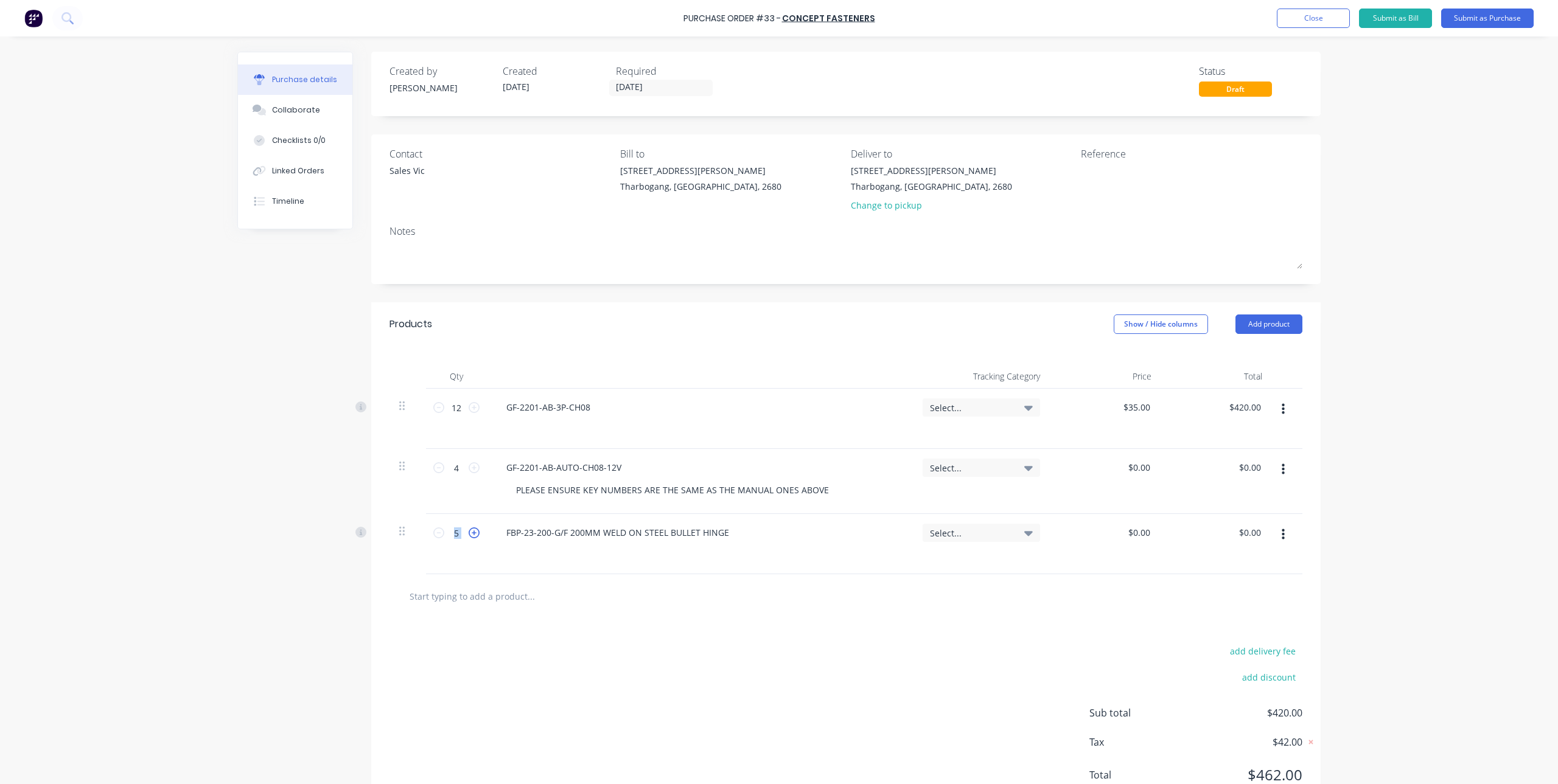
click at [475, 537] on icon at bounding box center [474, 533] width 11 height 11
type input "8"
drag, startPoint x: 475, startPoint y: 537, endPoint x: 527, endPoint y: 640, distance: 115.4
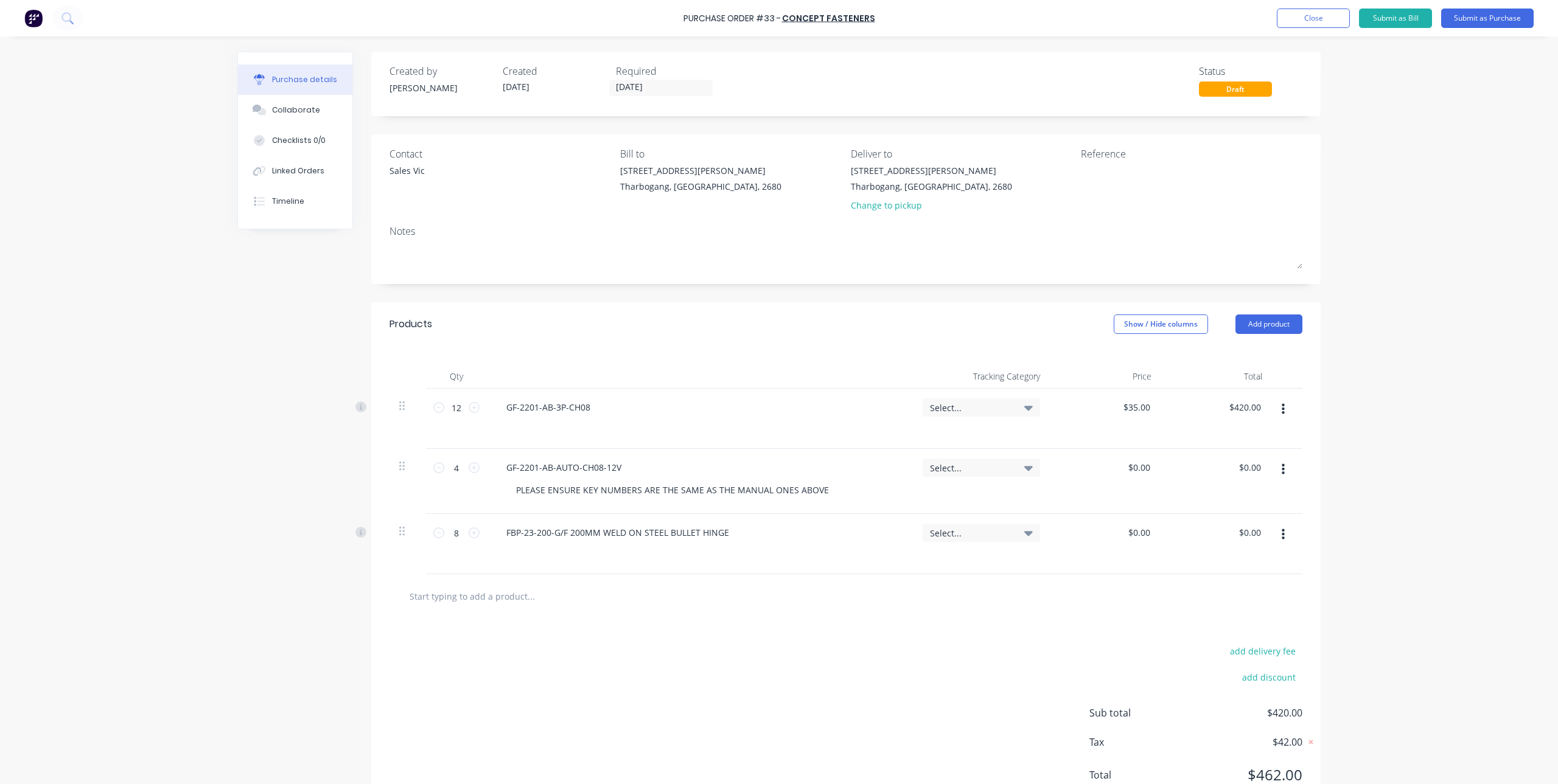
click at [527, 640] on div "add delivery fee add discount Sub total $420.00 Tax $42.00 Total $462.00" at bounding box center [846, 719] width 950 height 200
click at [443, 591] on input "text" at bounding box center [531, 595] width 244 height 24
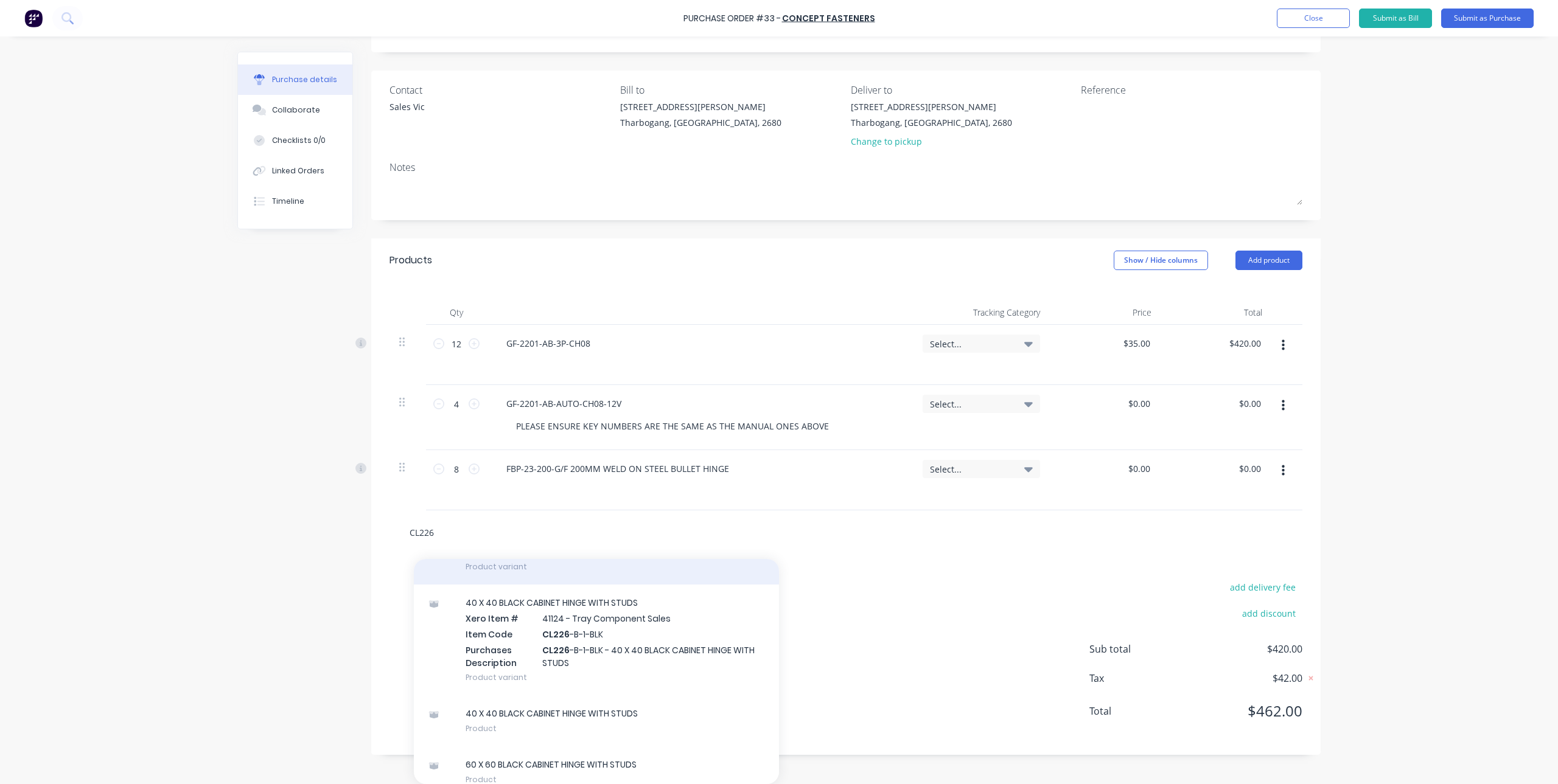
scroll to position [137, 0]
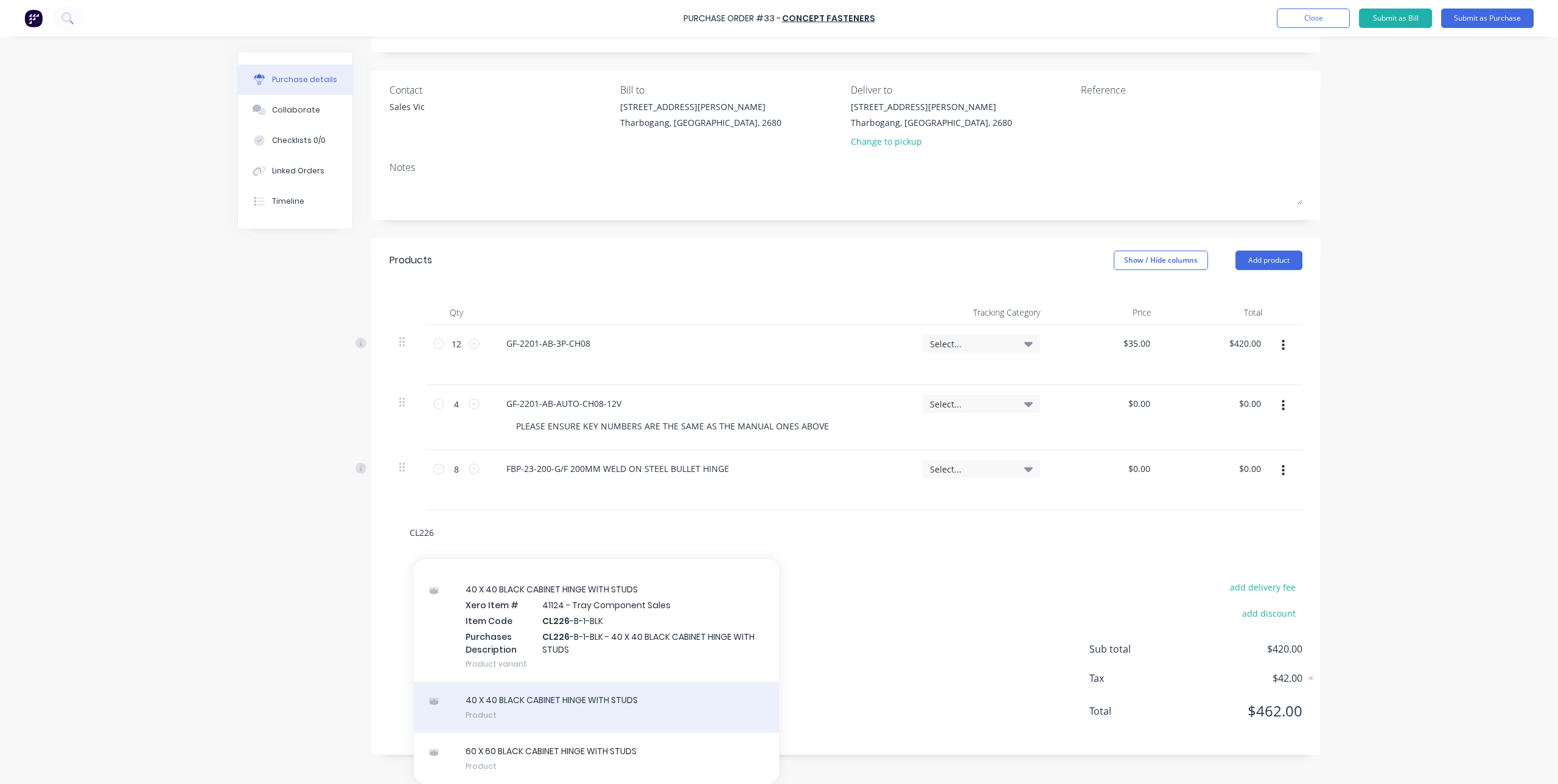
type input "CL226"
click at [588, 703] on div "40 X 40 BLACK CABINET HINGE WITH STUDS Product" at bounding box center [596, 707] width 366 height 51
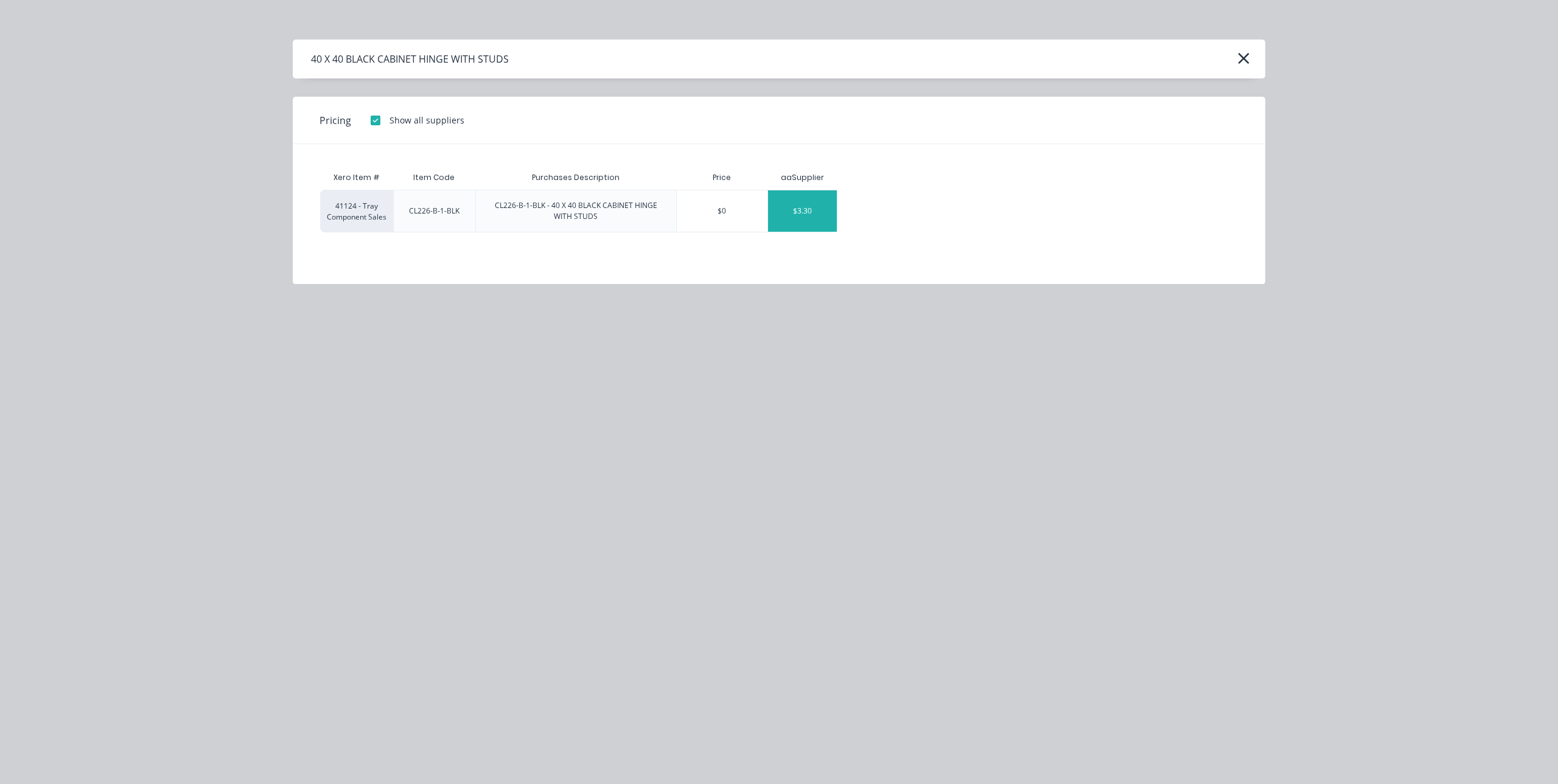
click at [790, 199] on div "$3.30" at bounding box center [802, 211] width 69 height 42
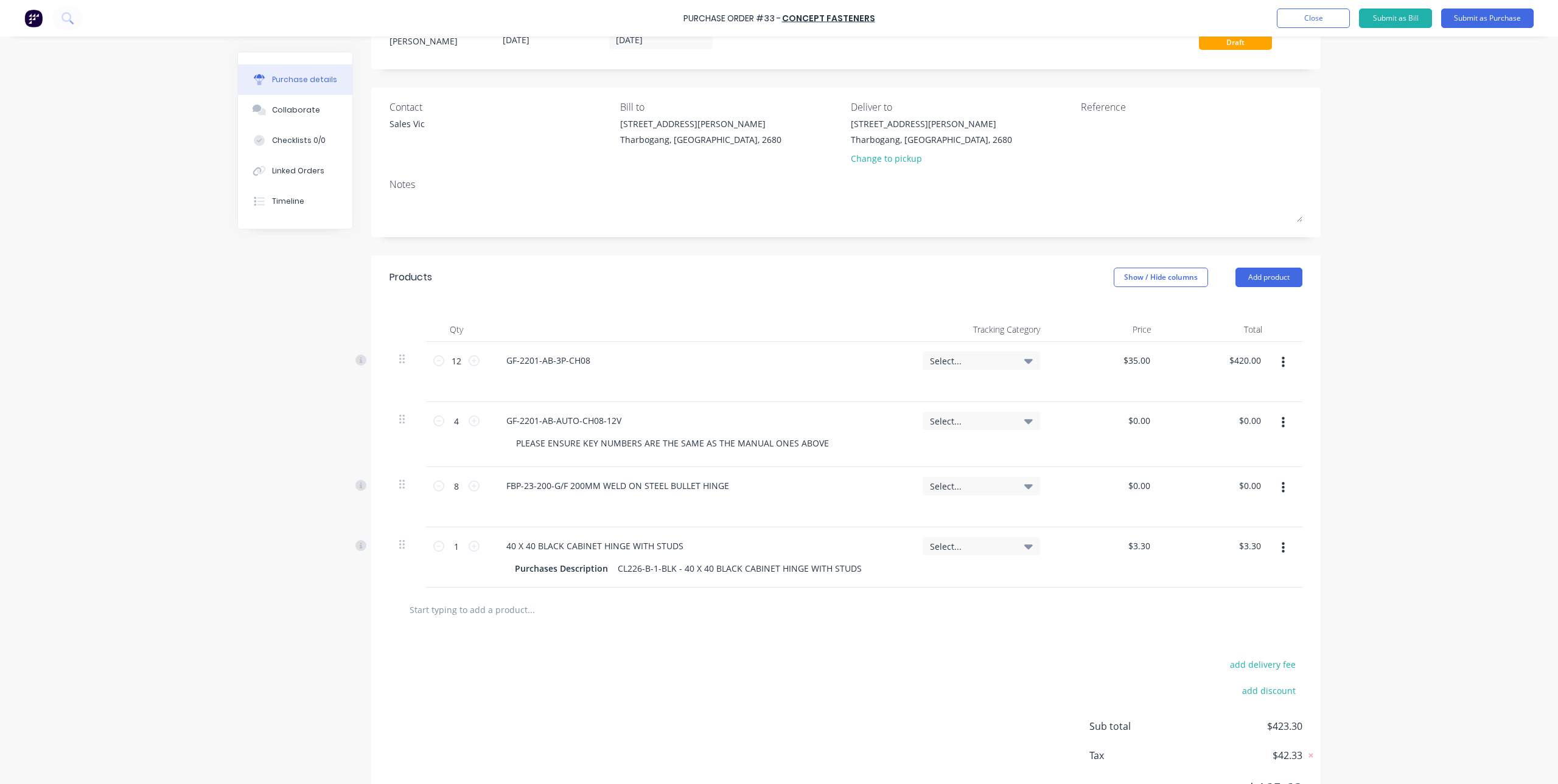
scroll to position [64, 0]
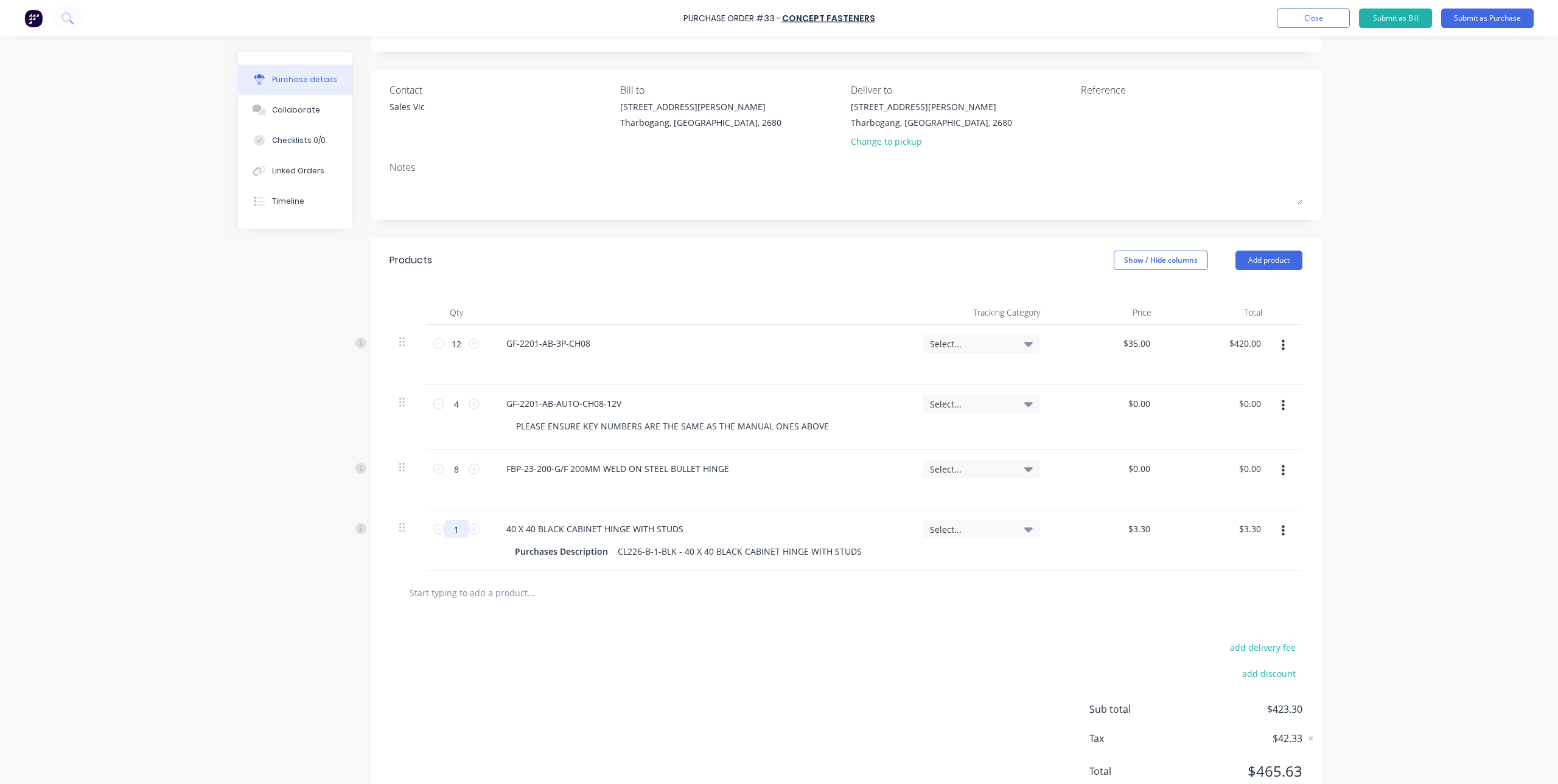
click at [444, 534] on input "1" at bounding box center [456, 529] width 24 height 18
type input "3"
type input "$9.90"
type input "30"
type input "$99.00"
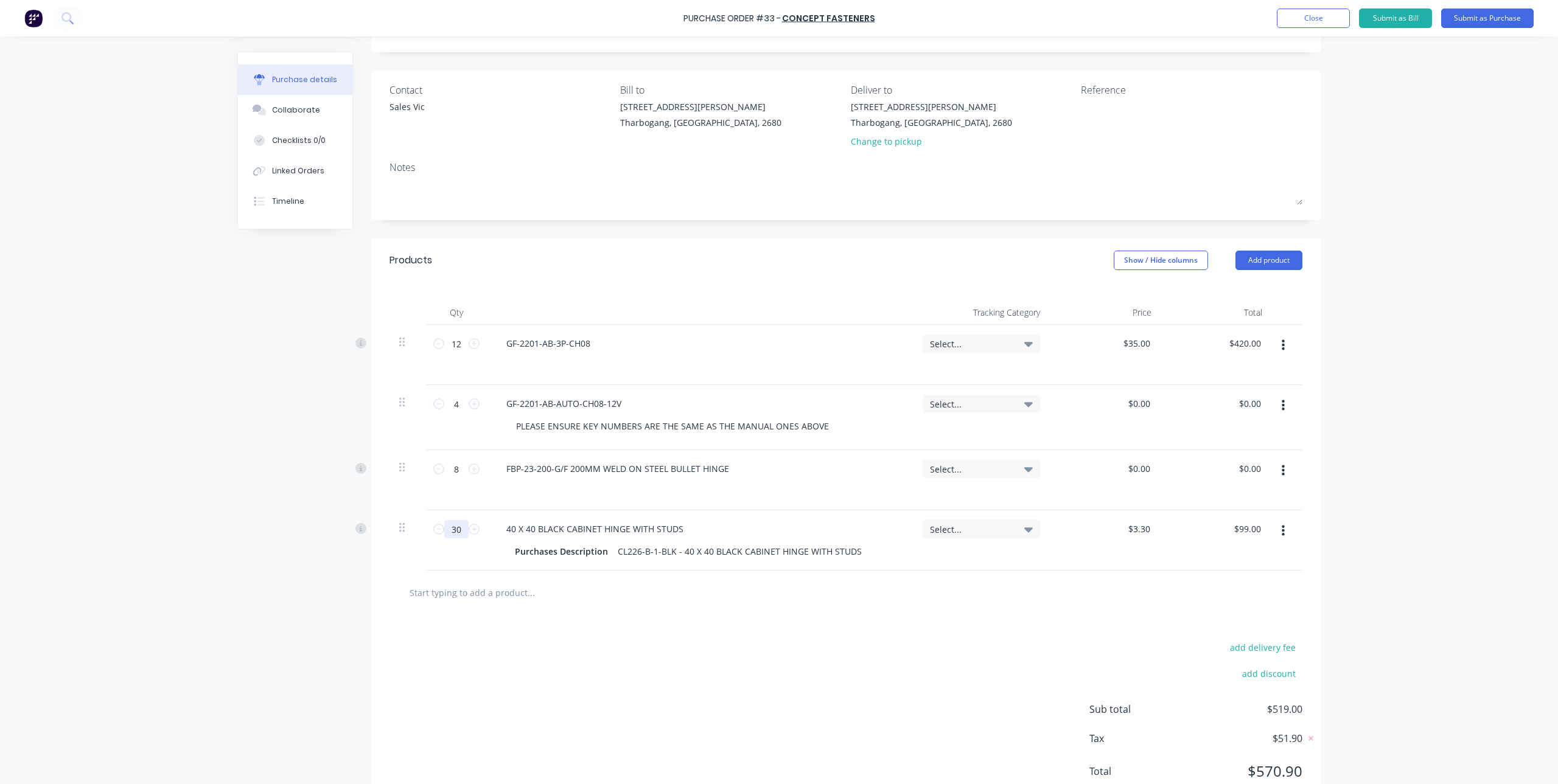
type input "30"
click at [607, 638] on div "add delivery fee add discount Sub total $519.00 Tax $51.90 Total $570.90" at bounding box center [846, 715] width 950 height 200
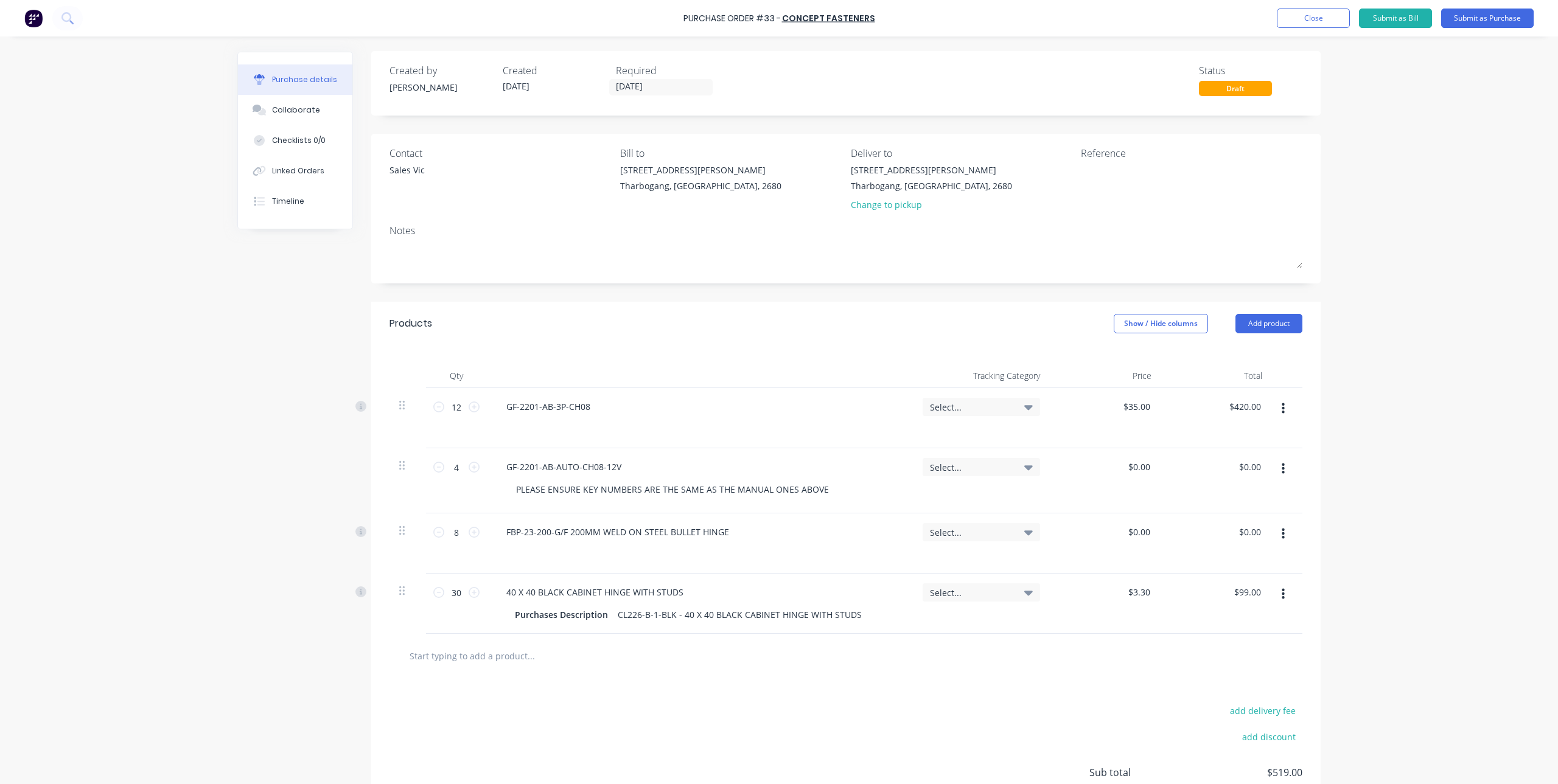
scroll to position [0, 0]
click at [1475, 16] on button "Submit as Purchase" at bounding box center [1488, 18] width 92 height 20
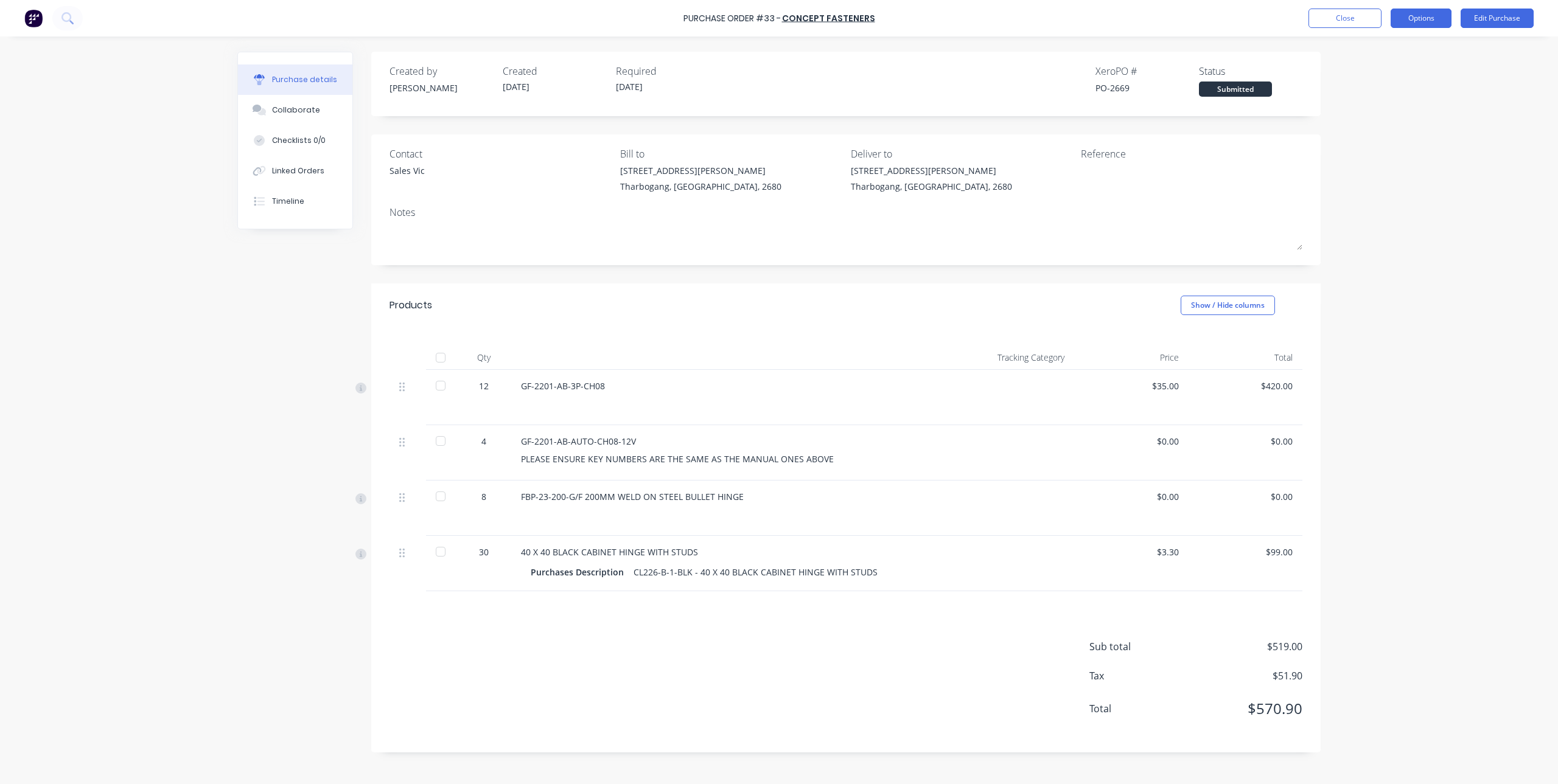
click at [1417, 17] on button "Options" at bounding box center [1421, 18] width 60 height 20
click at [1404, 53] on div "Print / Email" at bounding box center [1394, 50] width 94 height 18
click at [1396, 78] on div "With pricing" at bounding box center [1394, 74] width 94 height 18
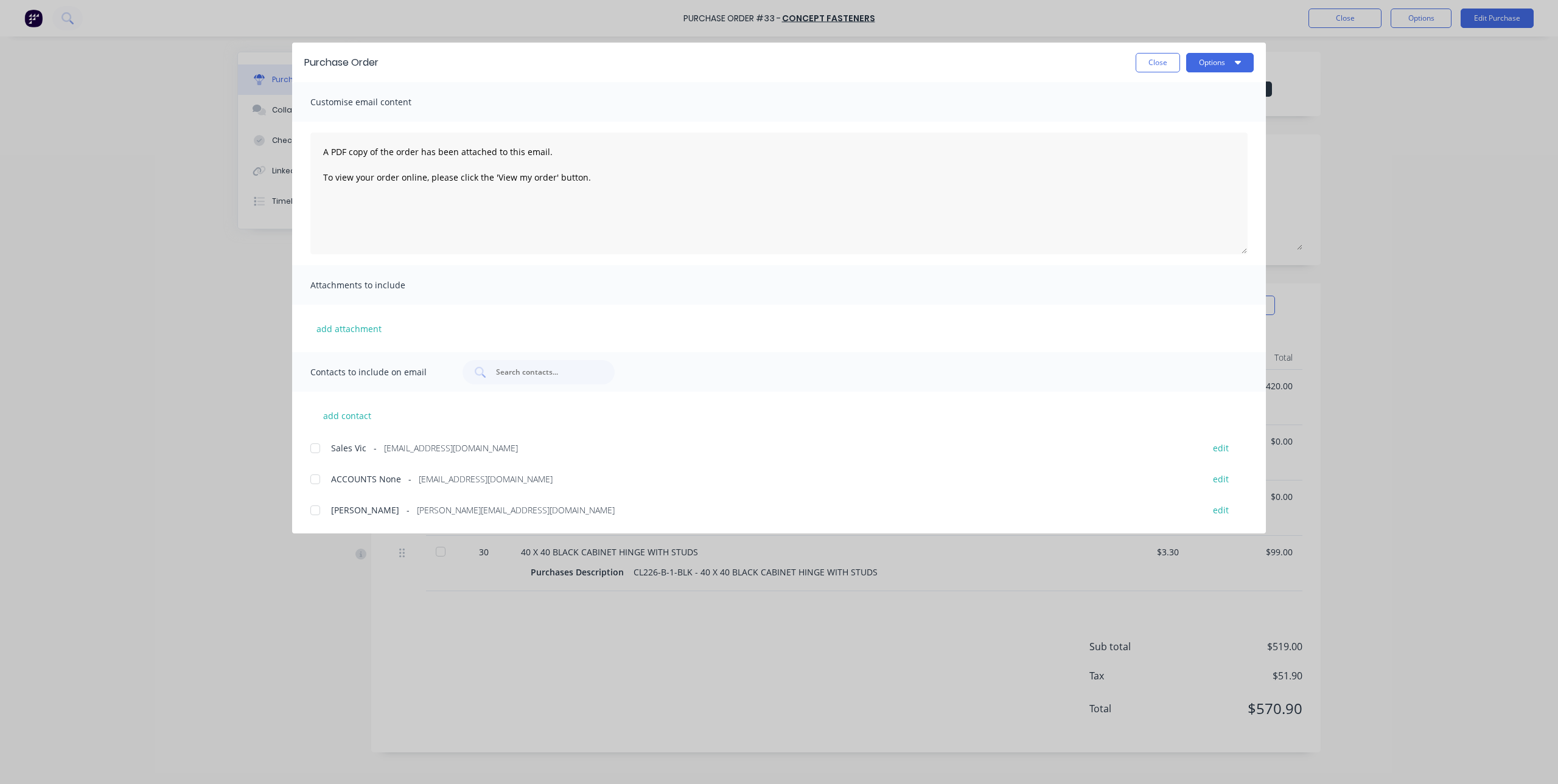
click at [315, 449] on div at bounding box center [315, 447] width 24 height 24
click at [1215, 64] on button "Options" at bounding box center [1220, 63] width 68 height 20
click at [1197, 143] on div "Email" at bounding box center [1196, 143] width 94 height 18
click at [1172, 60] on button "Close" at bounding box center [1157, 63] width 44 height 20
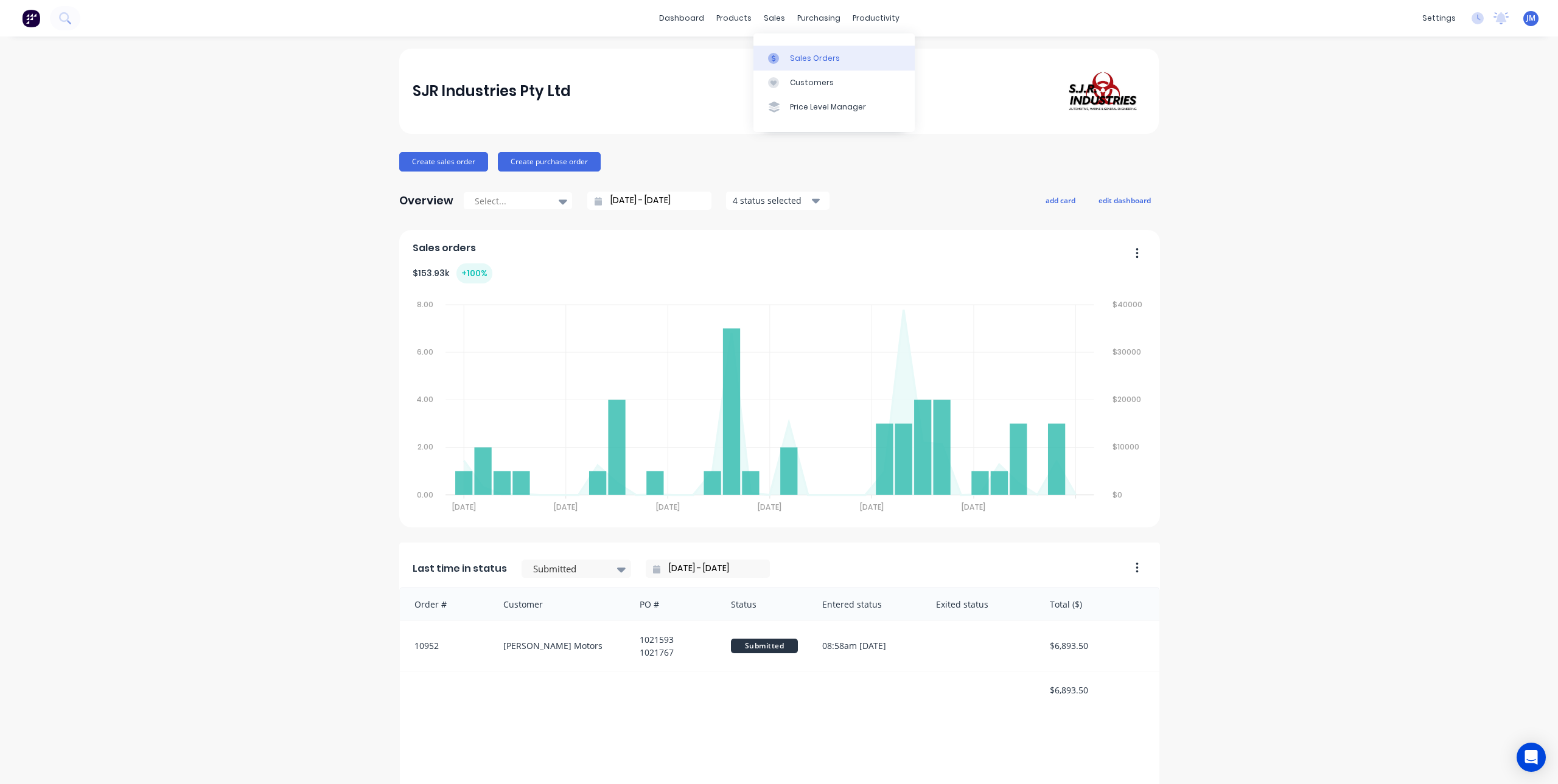
click at [793, 62] on div "Sales Orders" at bounding box center [814, 59] width 50 height 11
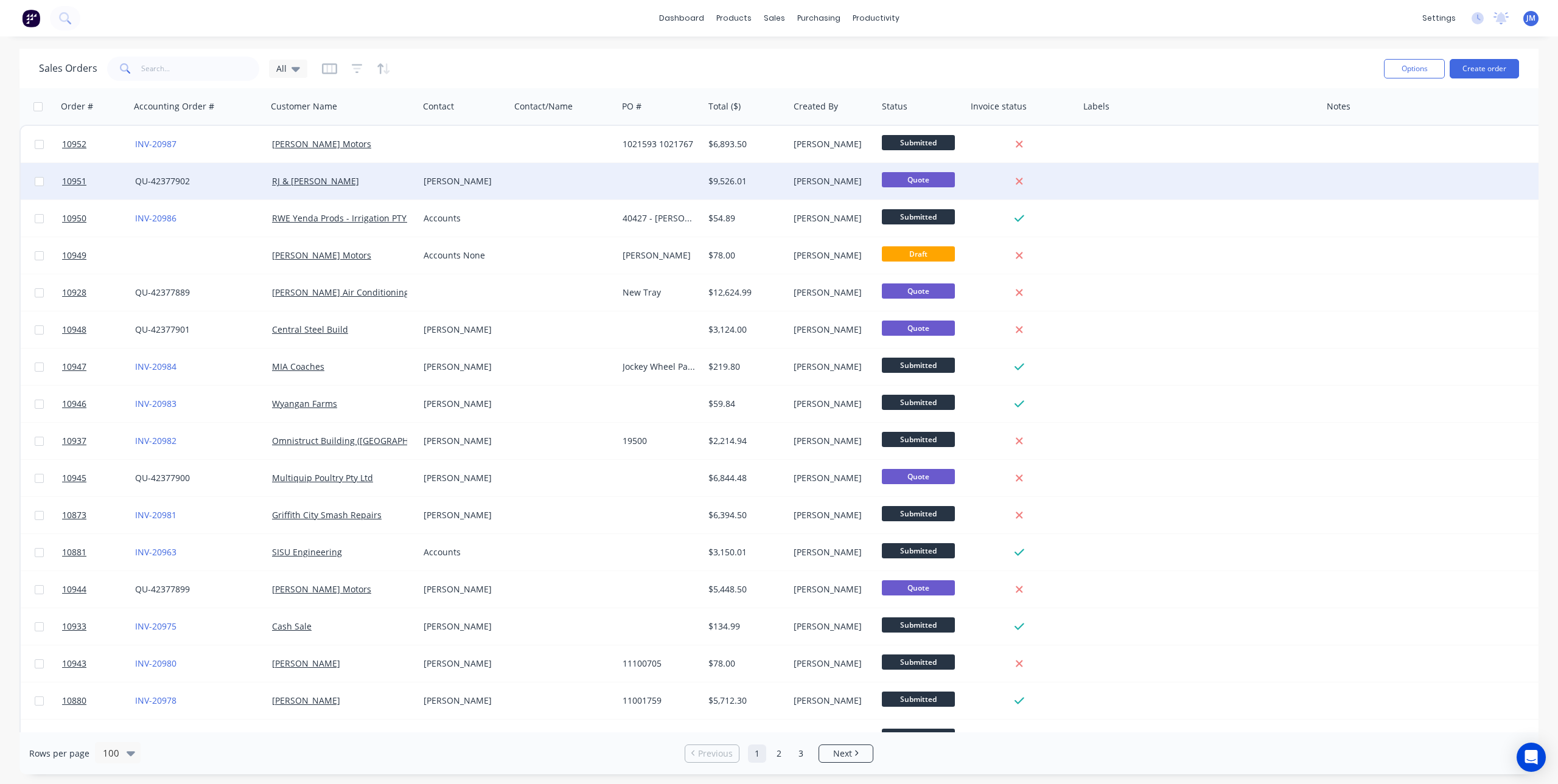
click at [436, 184] on div "Roy Moncrieff" at bounding box center [462, 180] width 78 height 12
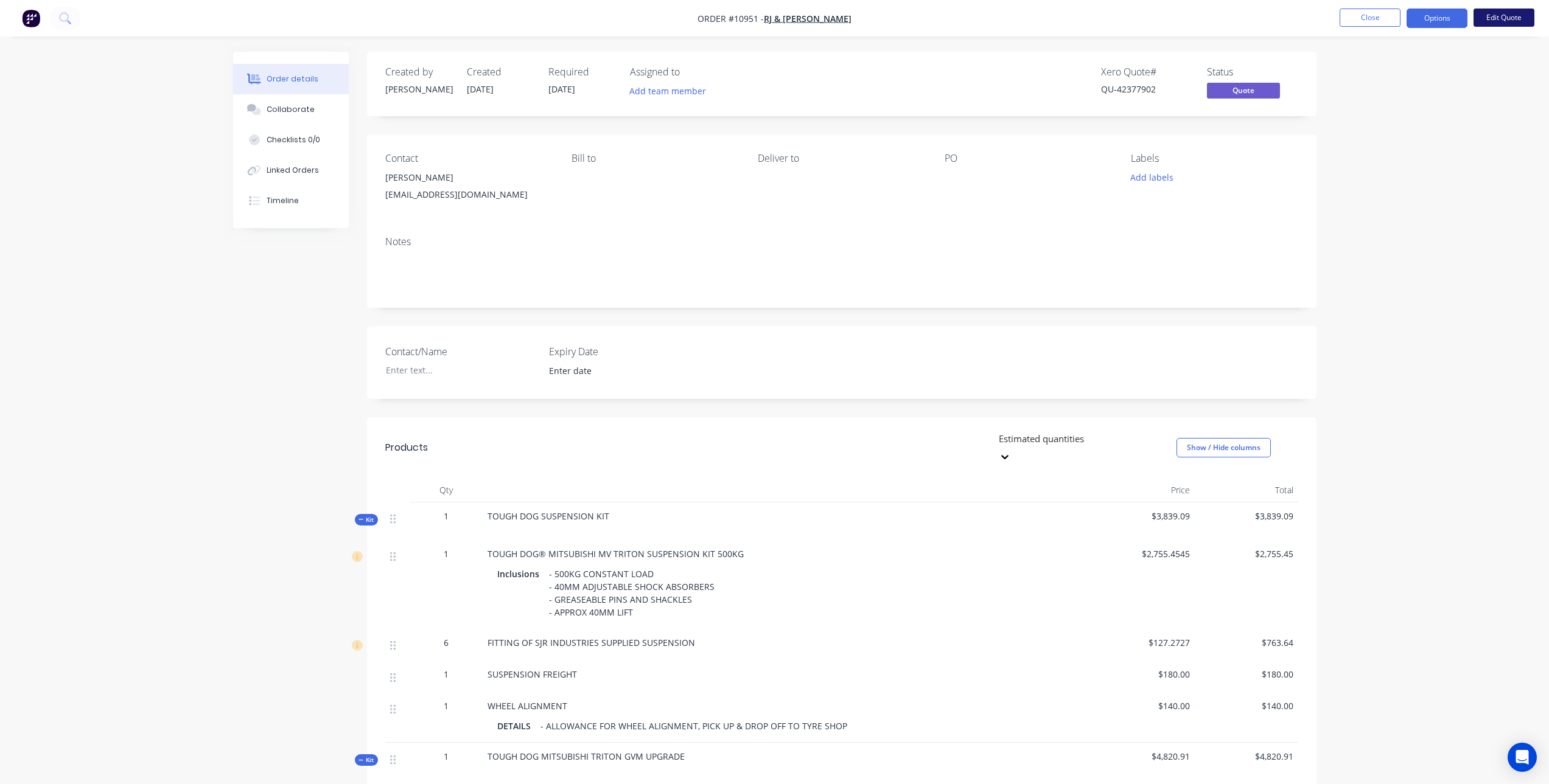
click at [1492, 20] on button "Edit Quote" at bounding box center [1503, 17] width 60 height 18
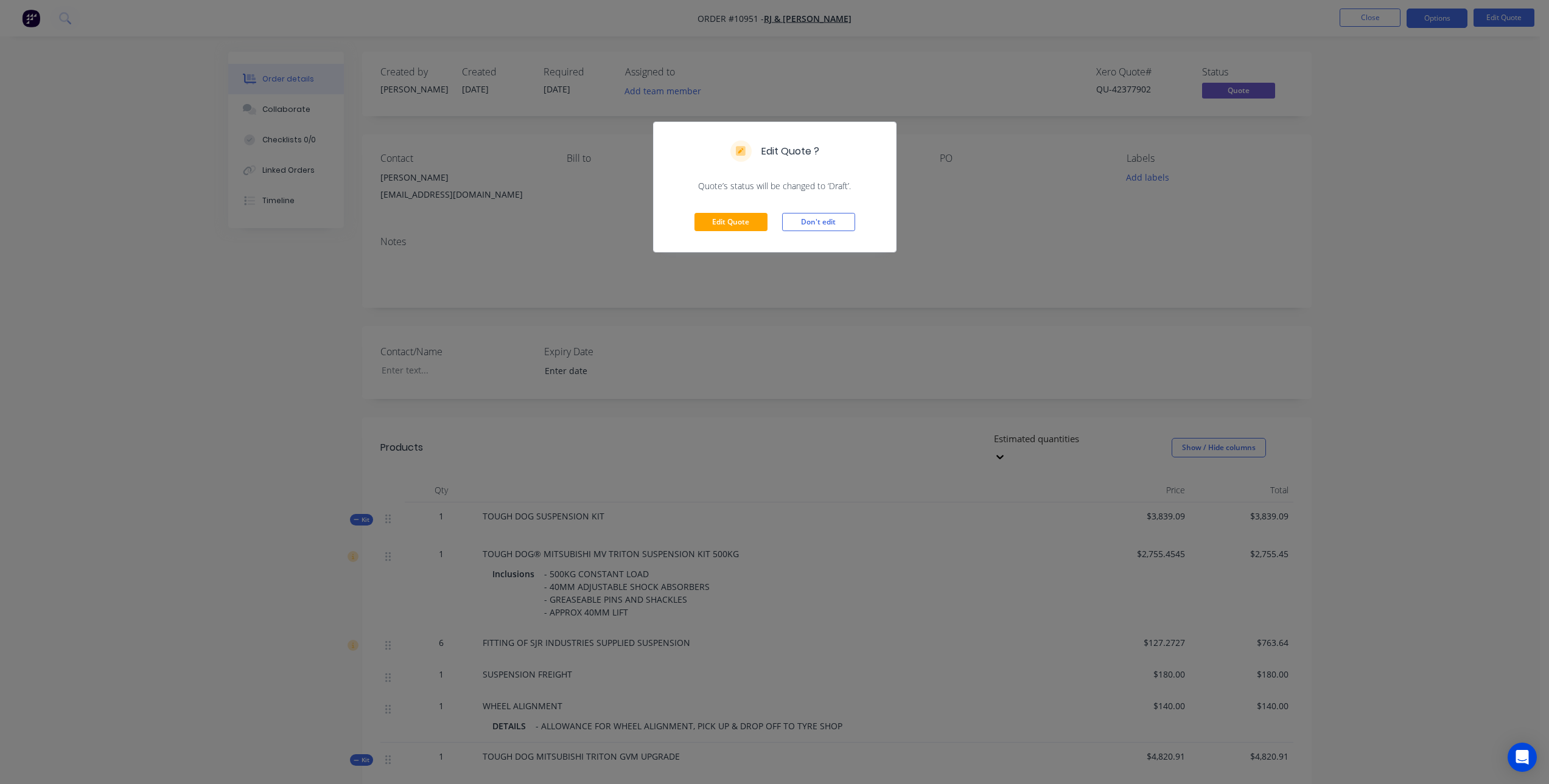
click at [745, 212] on div "Edit Quote Don't edit" at bounding box center [774, 222] width 242 height 60
click at [746, 217] on button "Edit Quote" at bounding box center [730, 222] width 73 height 18
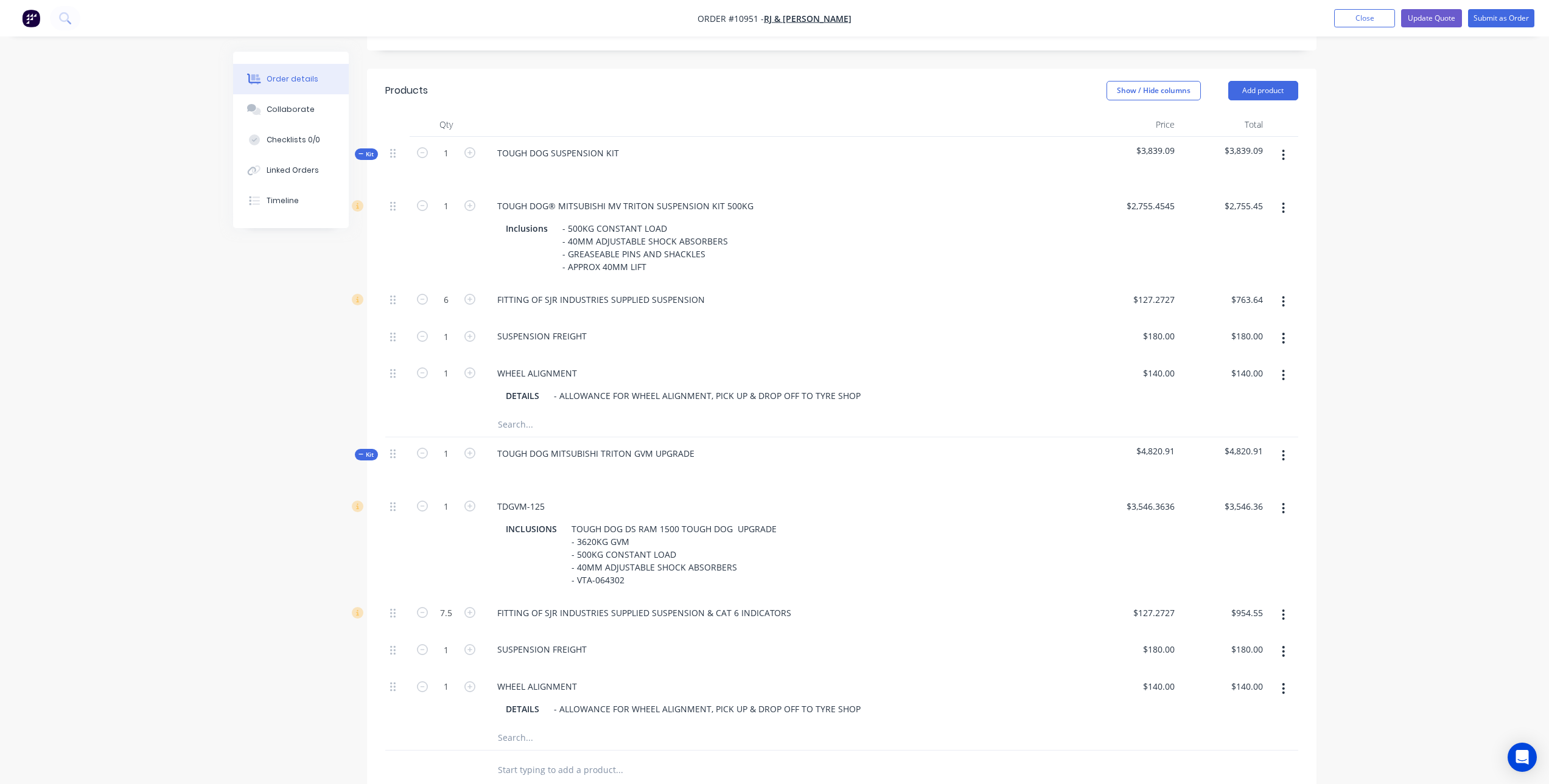
scroll to position [365, 0]
click at [1285, 447] on icon "button" at bounding box center [1283, 454] width 3 height 14
click at [1215, 550] on div "Delete" at bounding box center [1240, 559] width 94 height 18
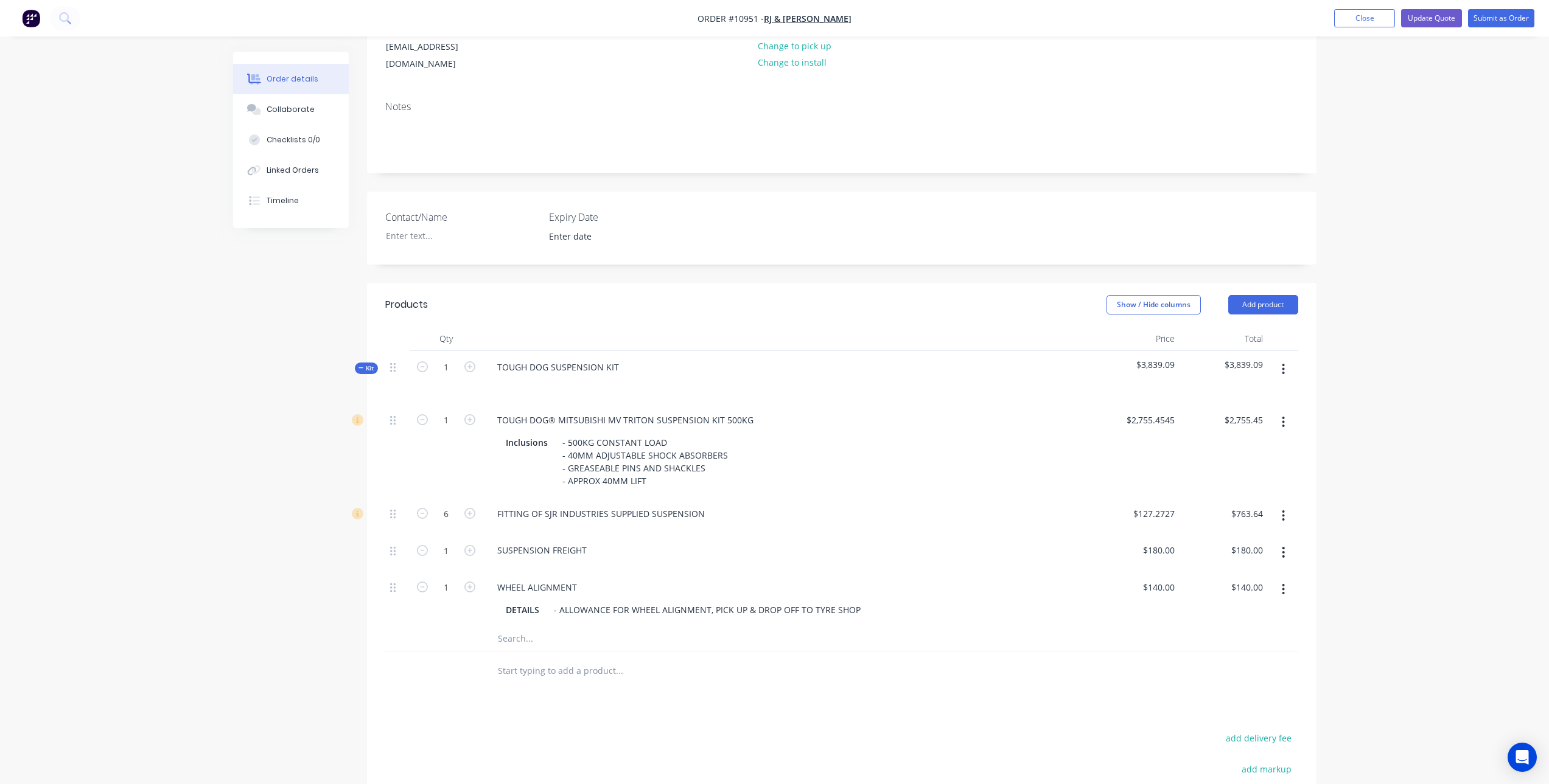
scroll to position [143, 0]
click at [1508, 13] on button "Submit as Order" at bounding box center [1500, 18] width 66 height 18
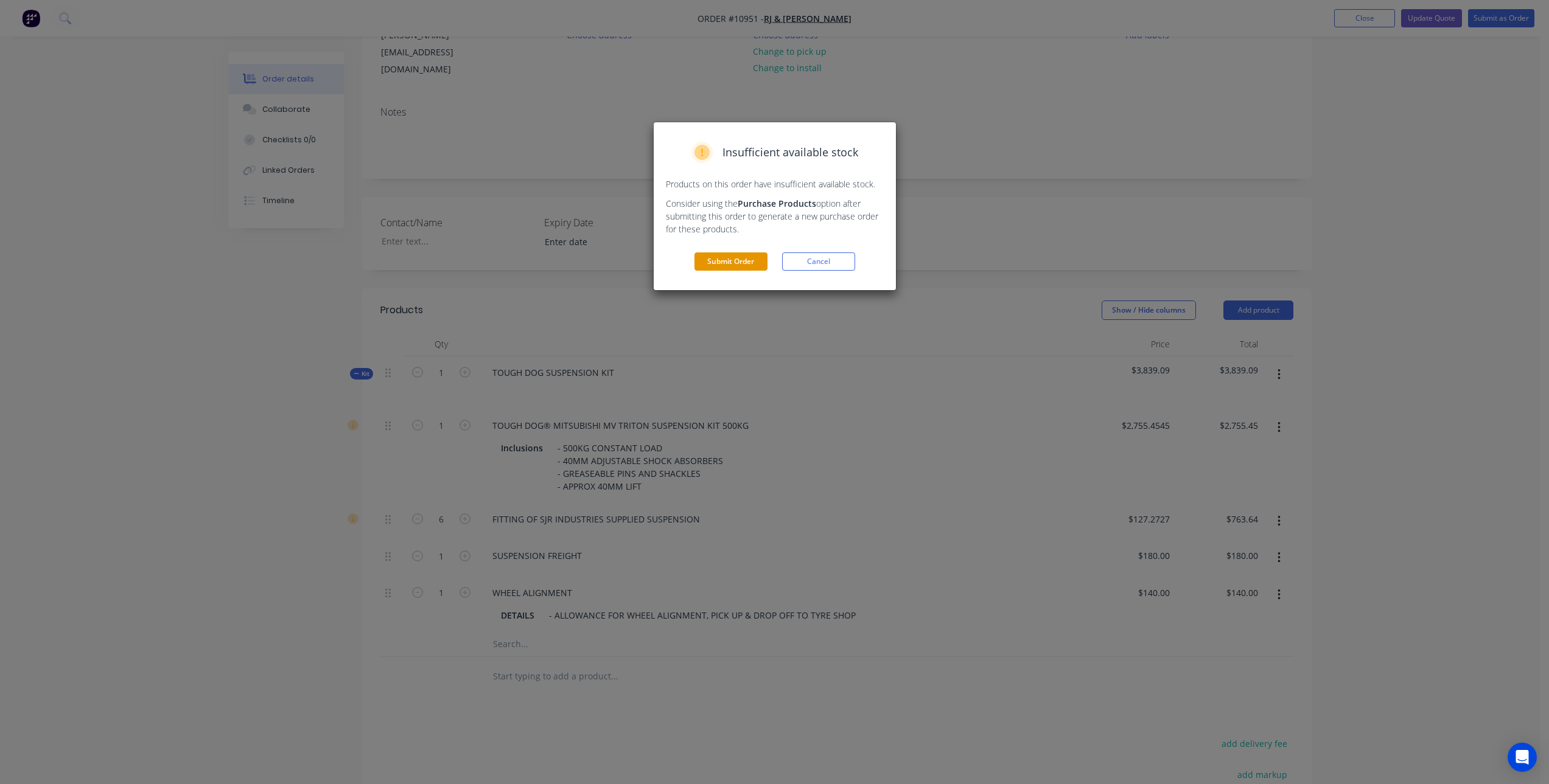
click at [719, 261] on button "Submit Order" at bounding box center [730, 262] width 73 height 18
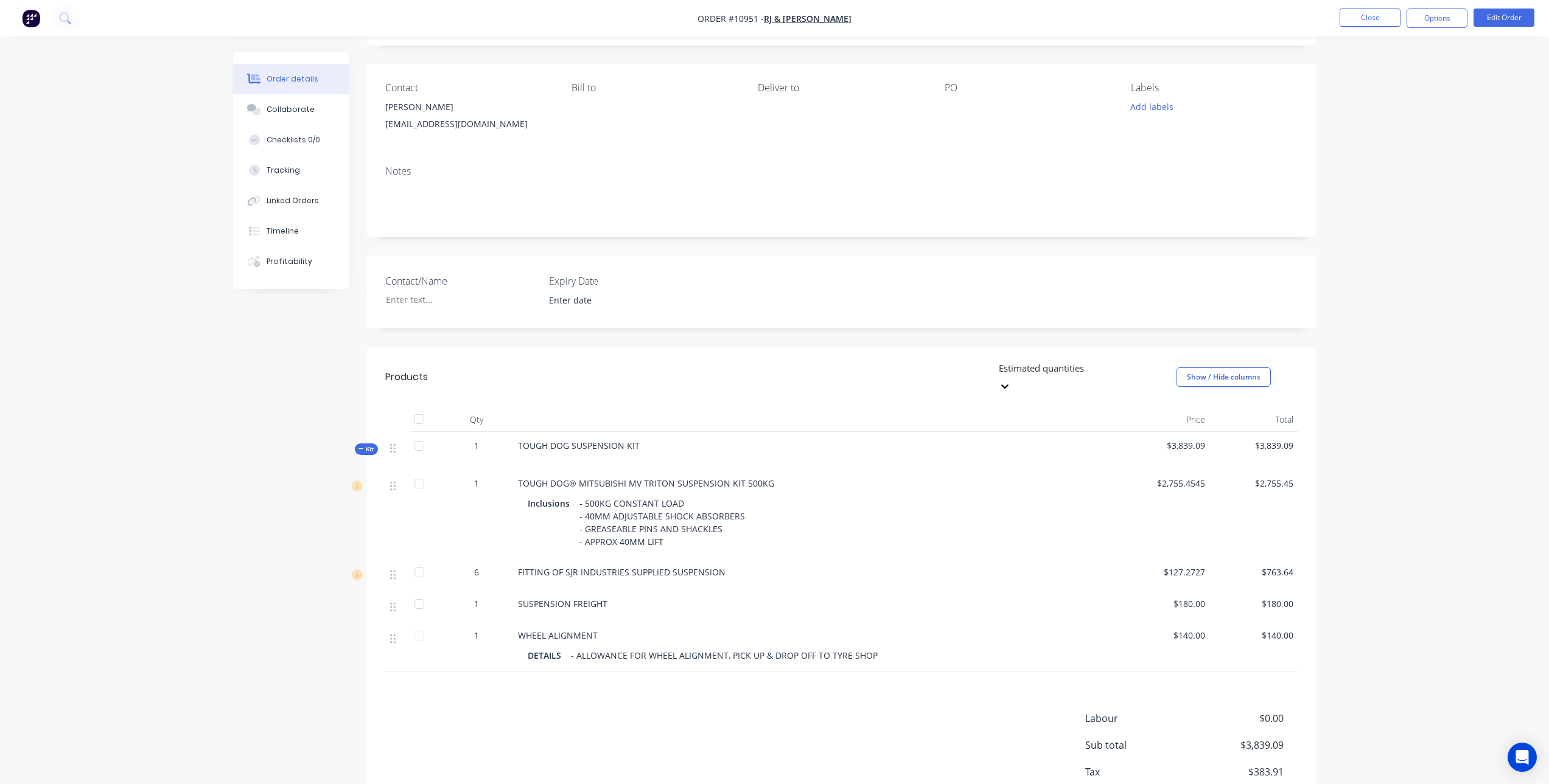
scroll to position [0, 0]
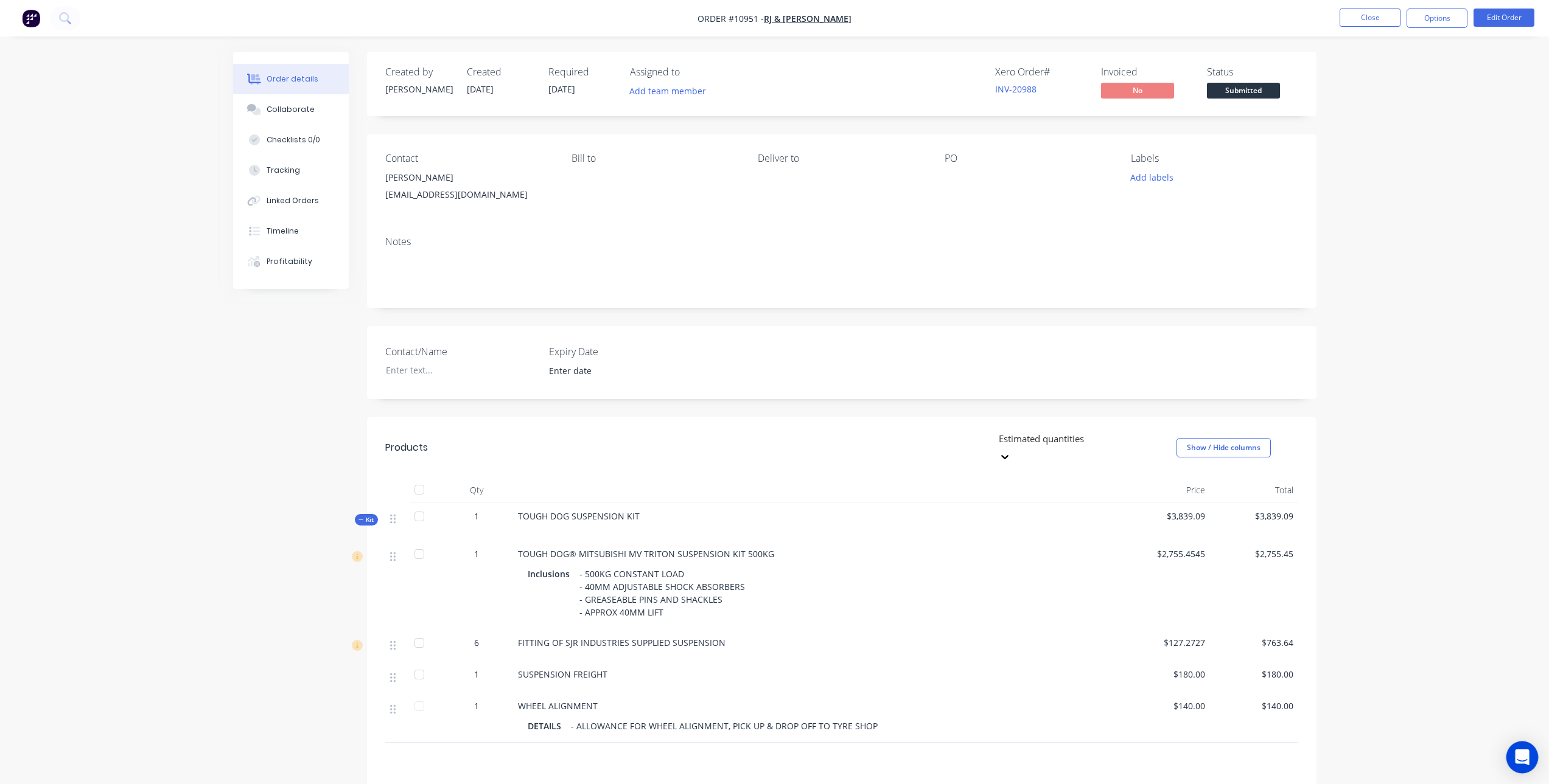
click at [1524, 756] on icon "Open Intercom Messenger" at bounding box center [1522, 758] width 14 height 16
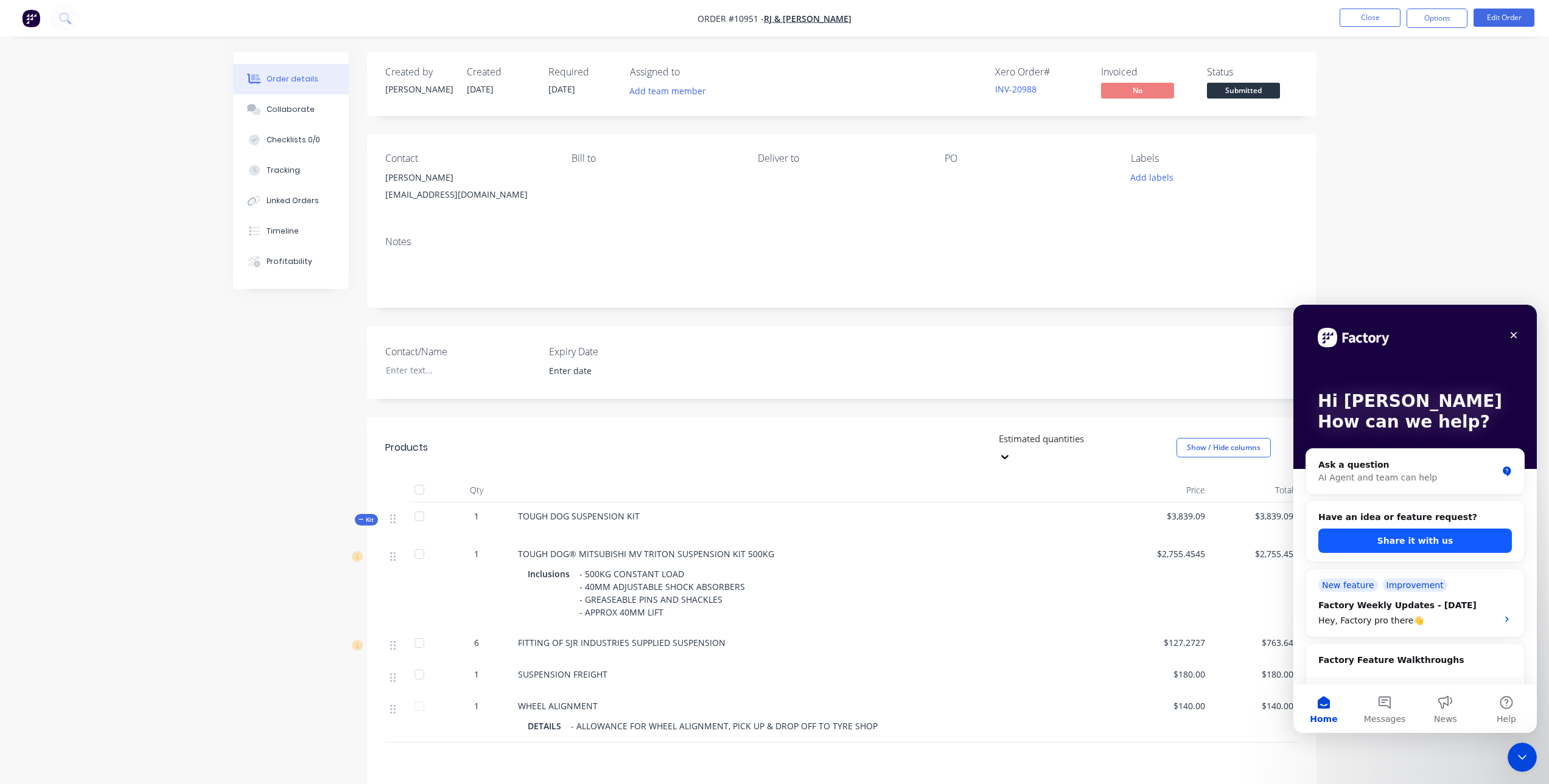
click at [1405, 539] on button "Share it with us" at bounding box center [1415, 540] width 193 height 24
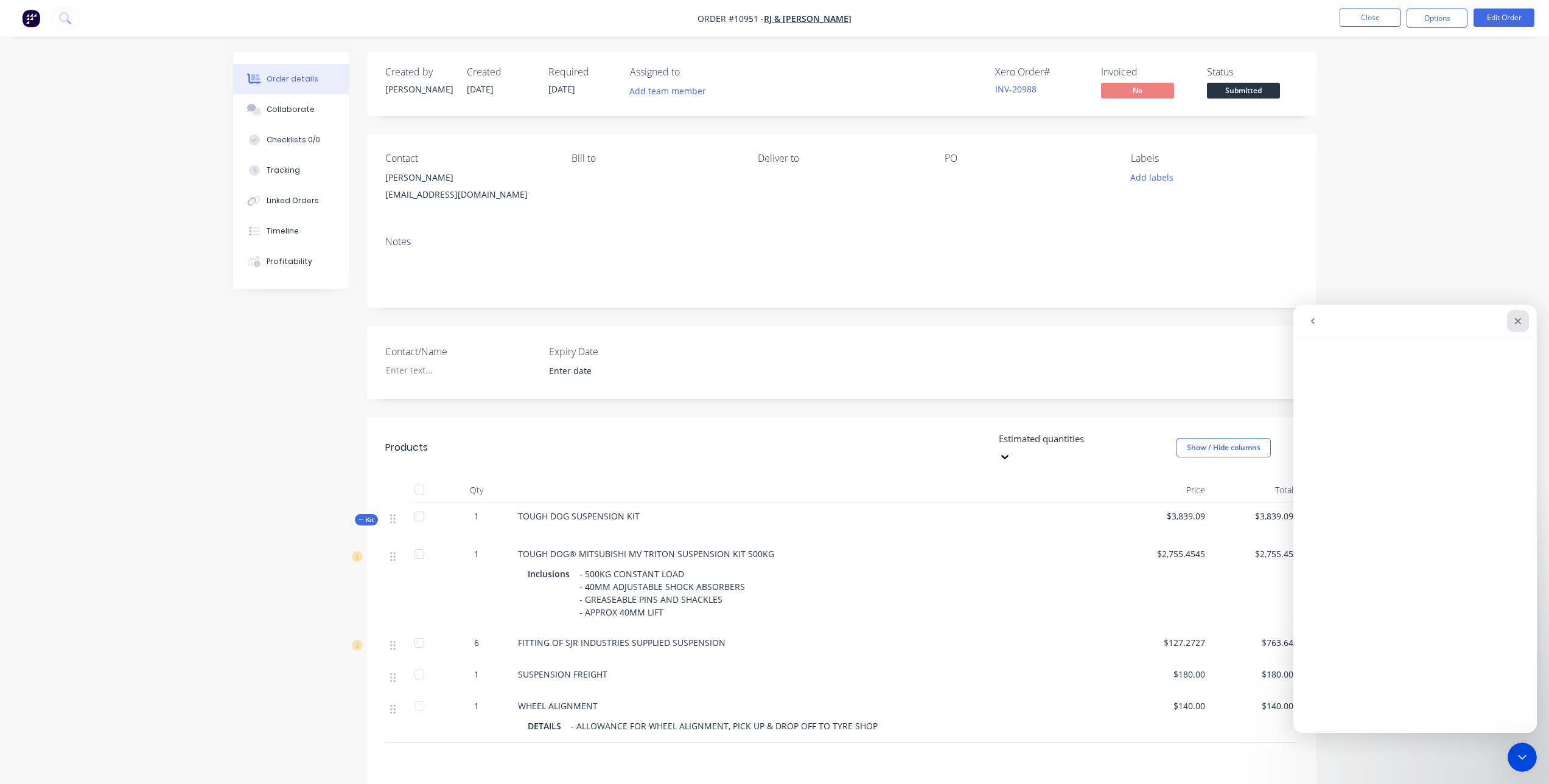
click at [1521, 324] on icon "Close" at bounding box center [1517, 321] width 10 height 10
